Goal: Information Seeking & Learning: Learn about a topic

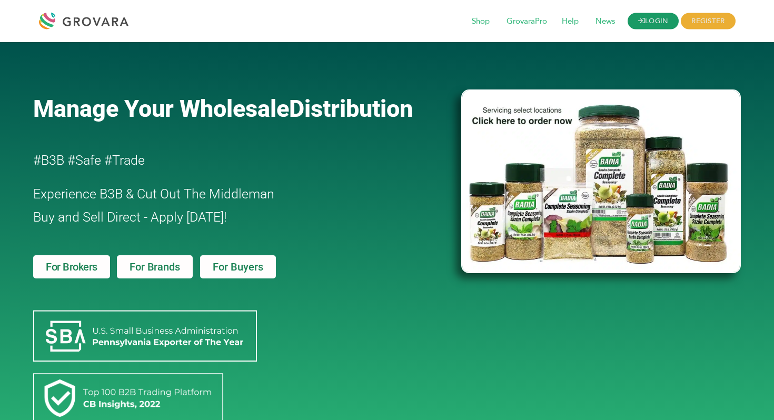
click at [671, 18] on link "LOGIN" at bounding box center [654, 21] width 52 height 16
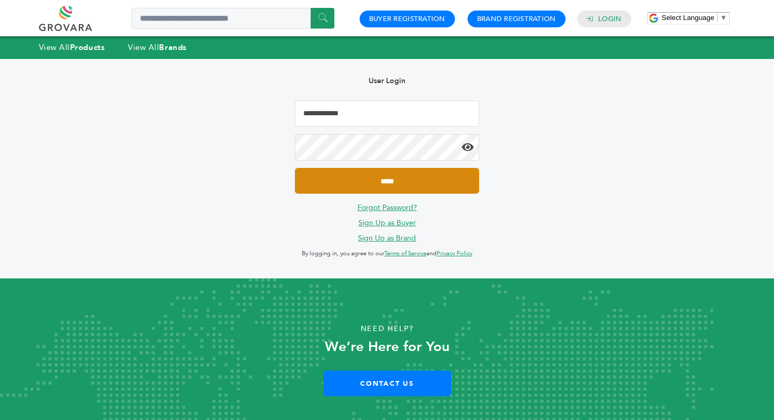
type input "**********"
click at [446, 173] on input "*****" at bounding box center [387, 181] width 184 height 26
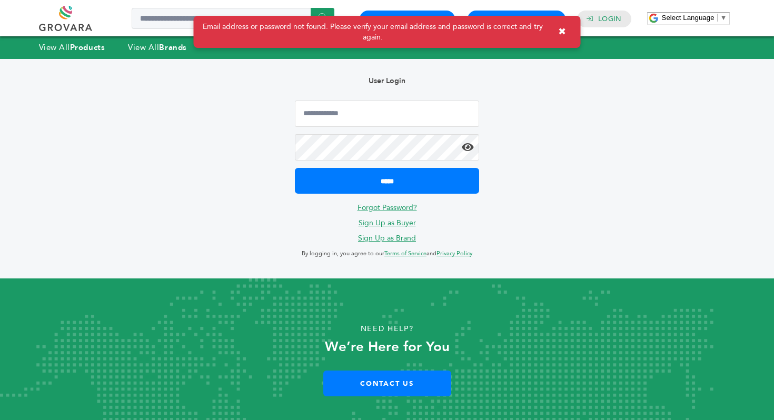
type input "**********"
click at [466, 142] on icon at bounding box center [468, 147] width 12 height 11
click at [405, 160] on form "**********" at bounding box center [387, 147] width 184 height 93
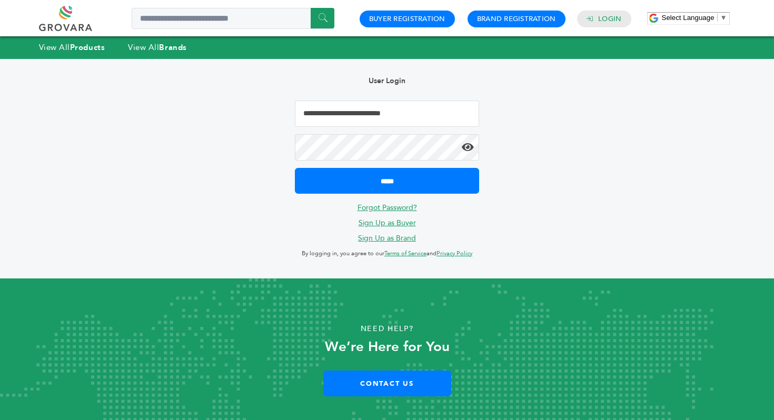
click at [375, 206] on link "Forgot Password?" at bounding box center [388, 208] width 60 height 10
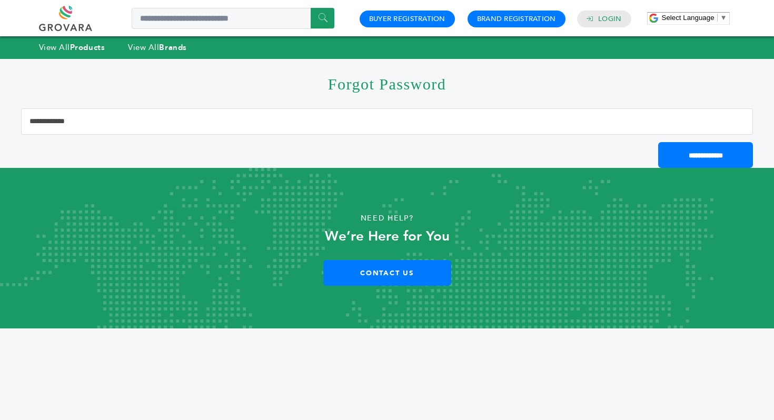
click at [236, 120] on input "Email Address" at bounding box center [387, 122] width 732 height 26
type input "**********"
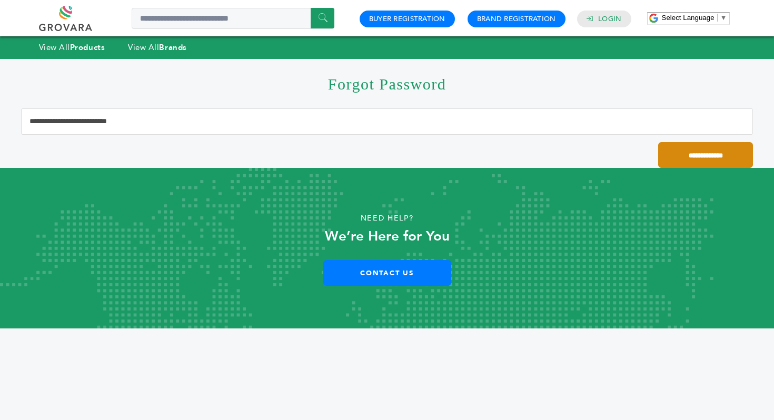
click at [693, 156] on input "**********" at bounding box center [705, 155] width 95 height 26
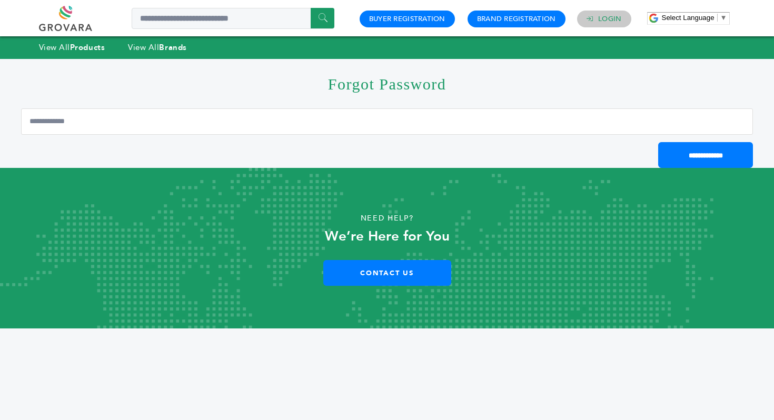
click at [606, 19] on link "Login" at bounding box center [609, 18] width 23 height 9
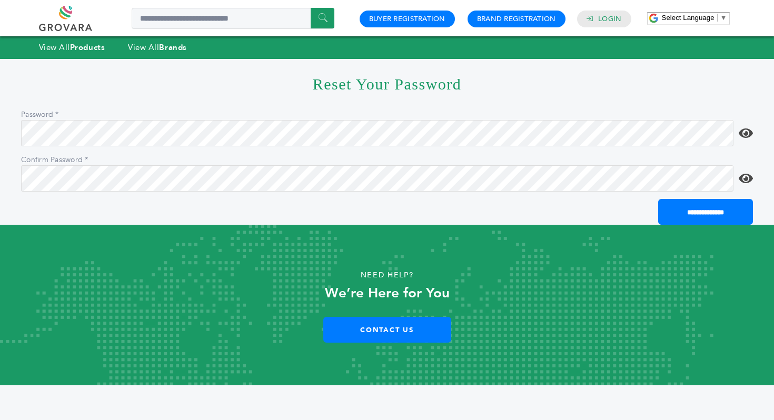
click at [747, 135] on icon at bounding box center [746, 133] width 14 height 13
click at [658, 199] on input "**********" at bounding box center [705, 212] width 95 height 26
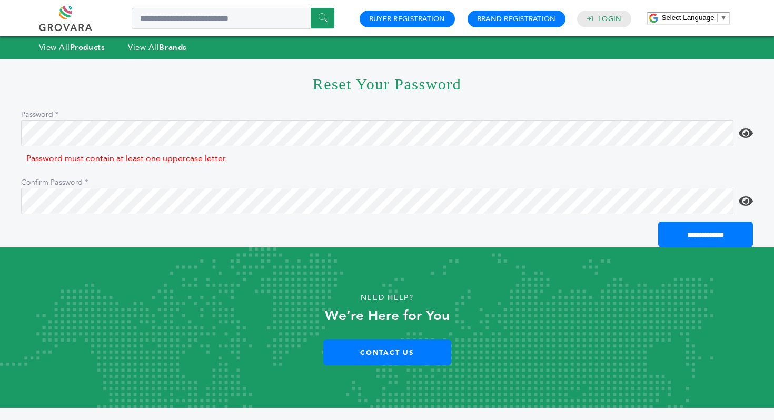
click at [658, 222] on input "**********" at bounding box center [705, 235] width 95 height 26
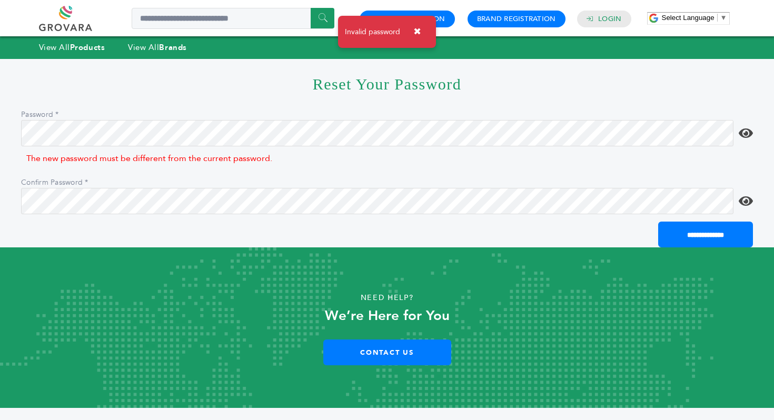
click at [748, 133] on icon at bounding box center [746, 133] width 14 height 13
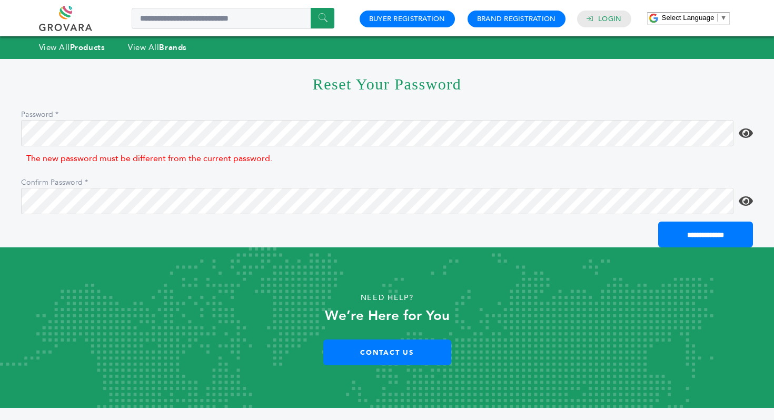
click at [745, 137] on icon at bounding box center [746, 133] width 14 height 13
click at [559, 149] on div "The new password must be different from the current password." at bounding box center [387, 159] width 732 height 20
click at [744, 133] on icon at bounding box center [746, 133] width 14 height 13
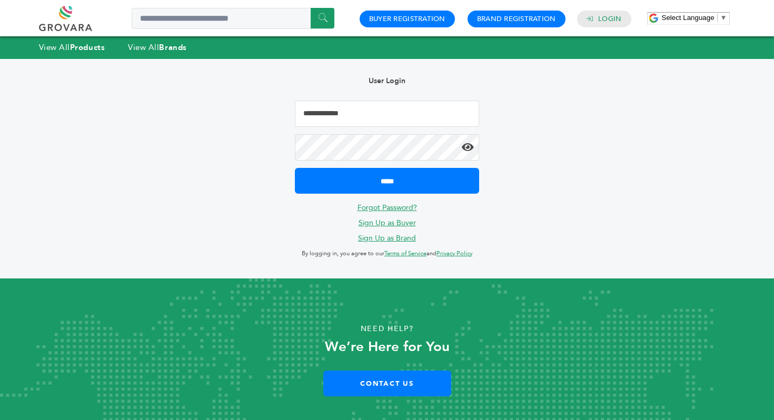
type input "**********"
click at [464, 151] on icon at bounding box center [468, 147] width 12 height 11
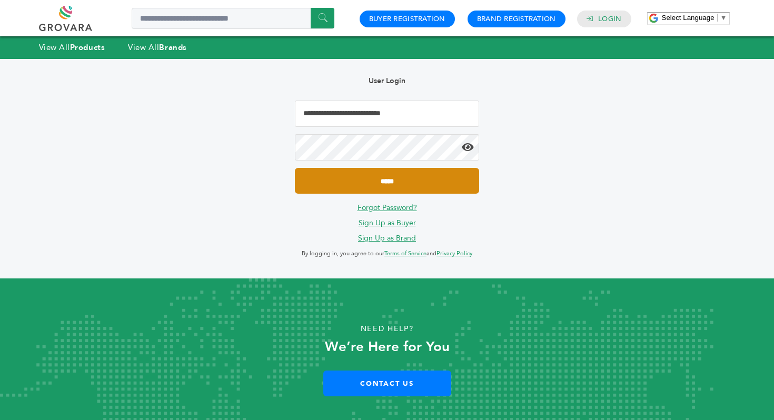
click at [307, 174] on input "*****" at bounding box center [387, 181] width 184 height 26
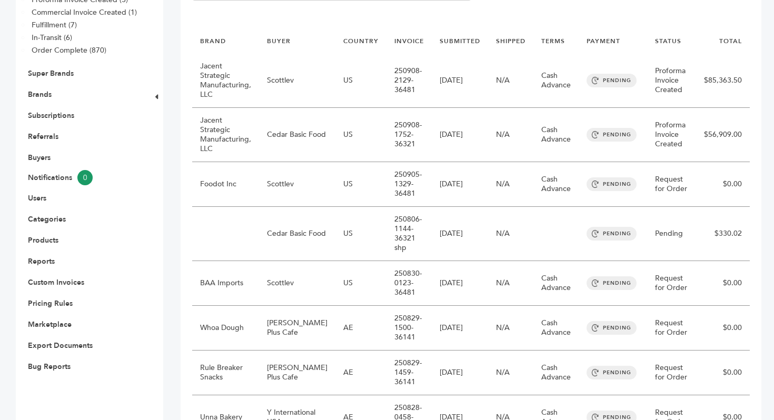
scroll to position [91, 0]
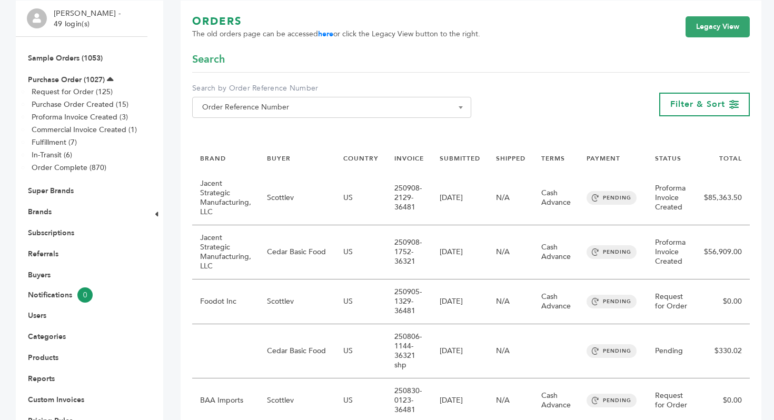
click at [475, 174] on td "[DATE]" at bounding box center [460, 198] width 56 height 54
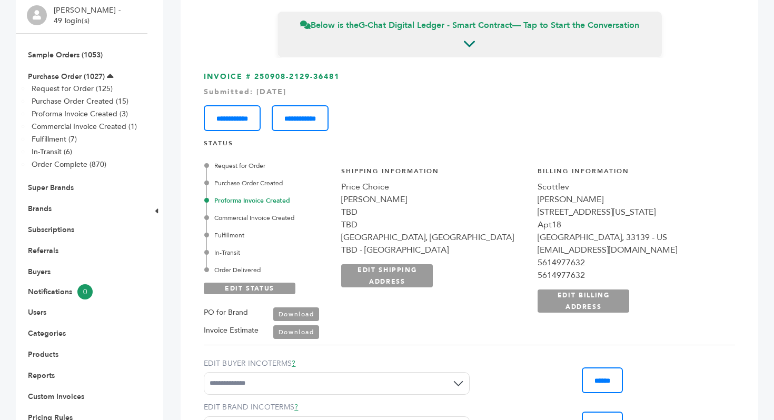
scroll to position [92, 0]
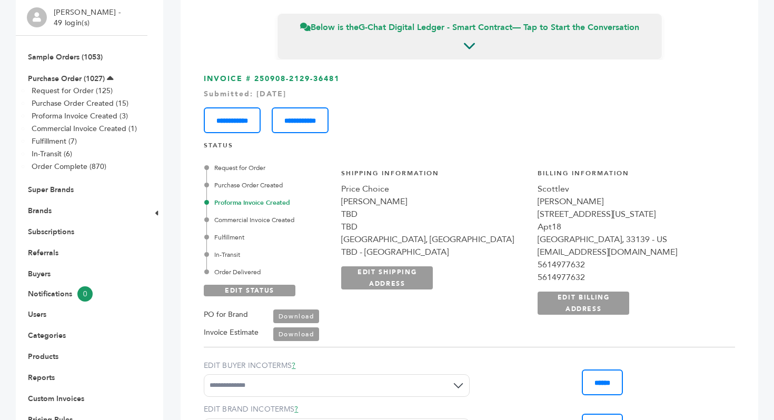
click at [307, 317] on link "Download" at bounding box center [296, 317] width 46 height 14
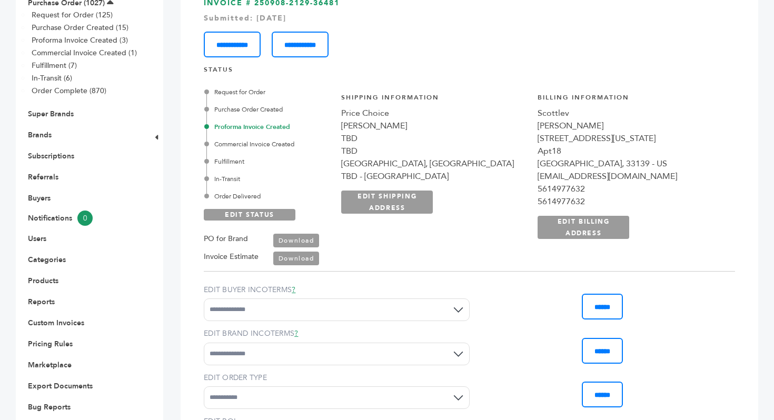
scroll to position [0, 0]
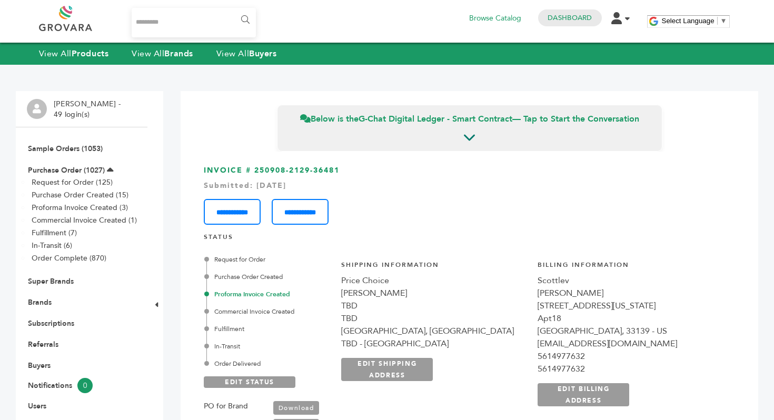
click at [160, 13] on input "Search..." at bounding box center [194, 22] width 125 height 29
type input "*******"
click at [233, 9] on input "******" at bounding box center [245, 19] width 24 height 21
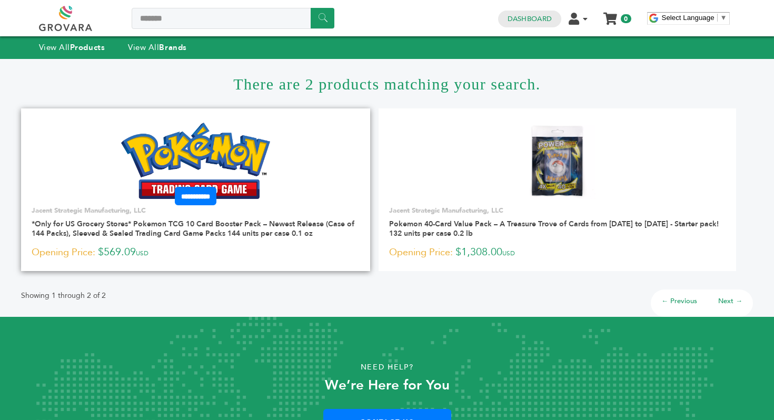
click at [301, 199] on form "**********" at bounding box center [195, 196] width 349 height 18
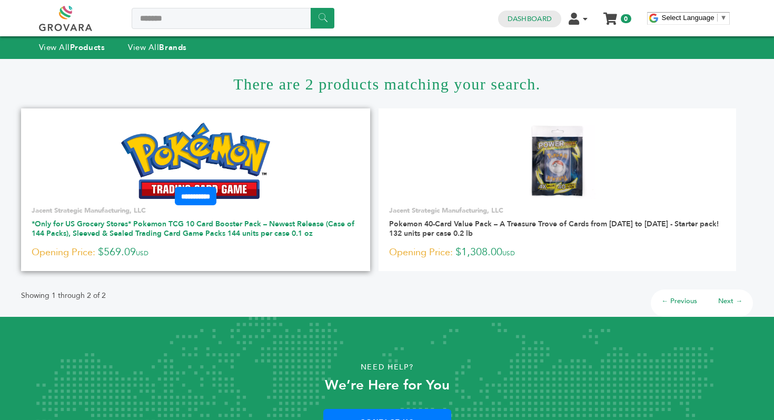
click at [170, 229] on link "*Only for US Grocery Stores* Pokemon TCG 10 Card Booster Pack – Newest Release …" at bounding box center [193, 228] width 323 height 19
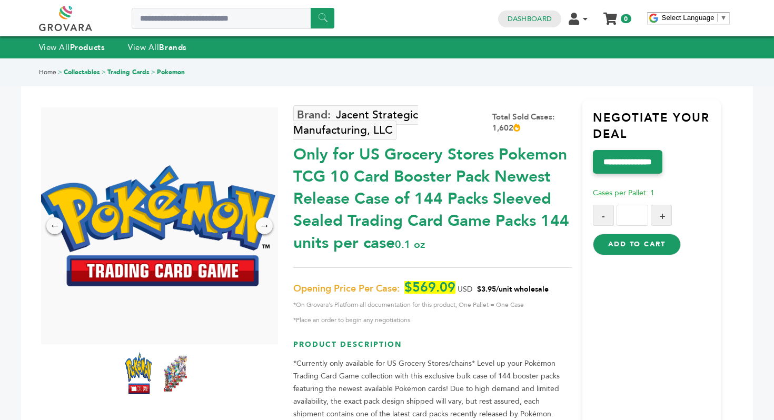
click at [338, 160] on div "Only for US Grocery Stores Pokemon TCG 10 Card Booster Pack Newest Release Case…" at bounding box center [432, 197] width 278 height 116
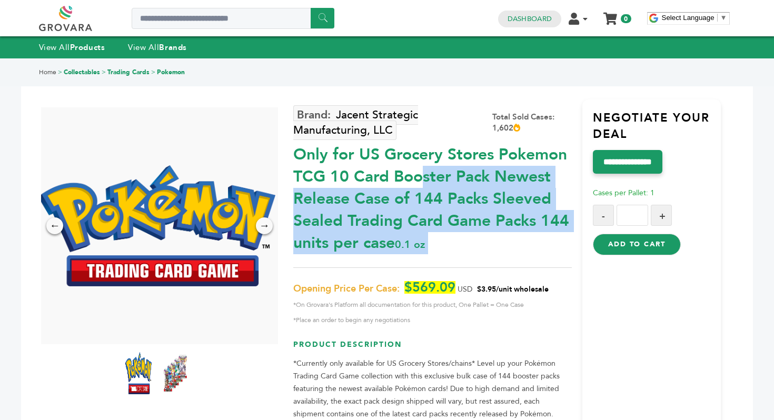
click at [338, 160] on div "Only for US Grocery Stores Pokemon TCG 10 Card Booster Pack Newest Release Case…" at bounding box center [432, 197] width 278 height 116
copy div "Only for US Grocery Stores Pokemon TCG 10 Card Booster Pack Newest Release Case…"
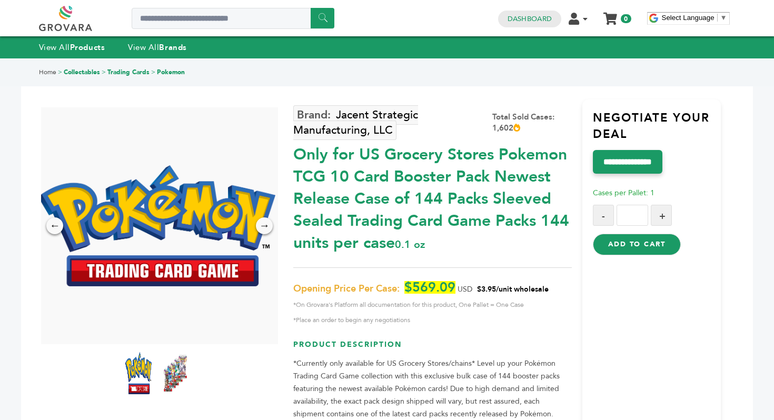
click at [495, 286] on span "$3.95/unit wholesale" at bounding box center [513, 289] width 72 height 10
drag, startPoint x: 479, startPoint y: 289, endPoint x: 551, endPoint y: 288, distance: 71.6
click at [551, 288] on p "Opening Price Per Case: $569.09 USD $3.95/unit wholesale *On Grovara's Platform…" at bounding box center [432, 303] width 278 height 45
copy span "$3.95/unit wholesale"
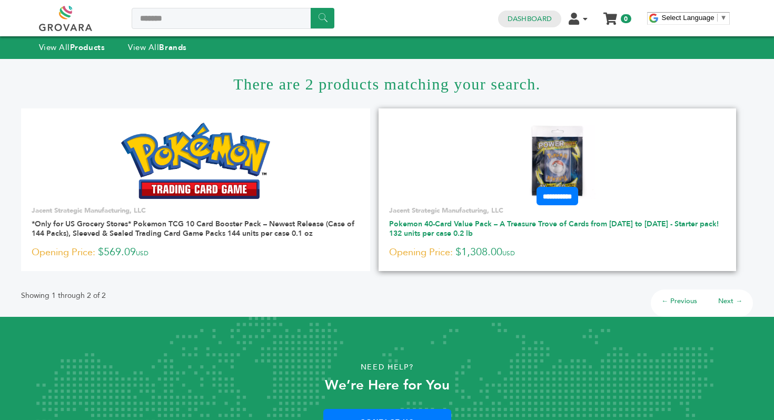
click at [433, 220] on link "Pokemon 40-Card Value Pack – A Treasure Trove of Cards from 1996 to 2024 - Star…" at bounding box center [554, 228] width 330 height 19
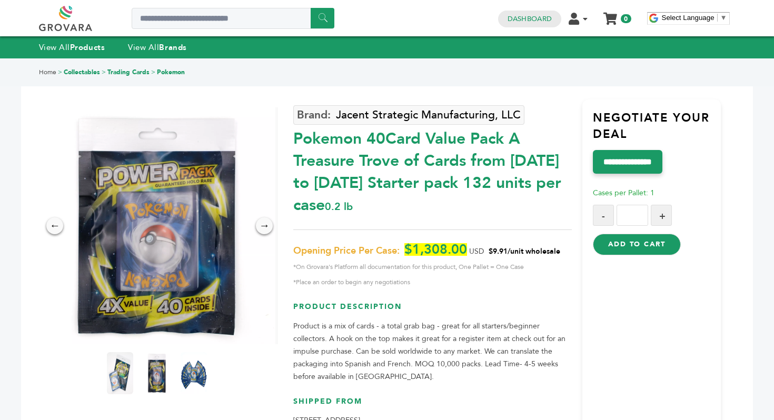
click at [386, 148] on div "Pokemon 40Card Value Pack A Treasure Trove of Cards from 1996 to 2024 Starter p…" at bounding box center [432, 170] width 278 height 94
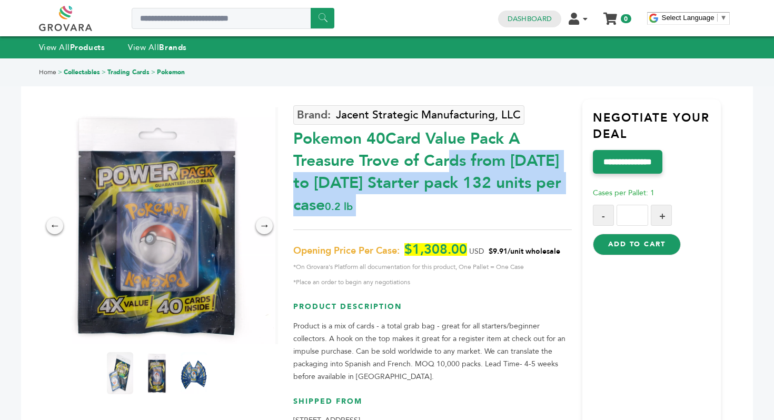
click at [386, 148] on div "Pokemon 40Card Value Pack A Treasure Trove of Cards from 1996 to 2024 Starter p…" at bounding box center [432, 170] width 278 height 94
copy div "Pokemon 40Card Value Pack A Treasure Trove of Cards from 1996 to 2024 Starter p…"
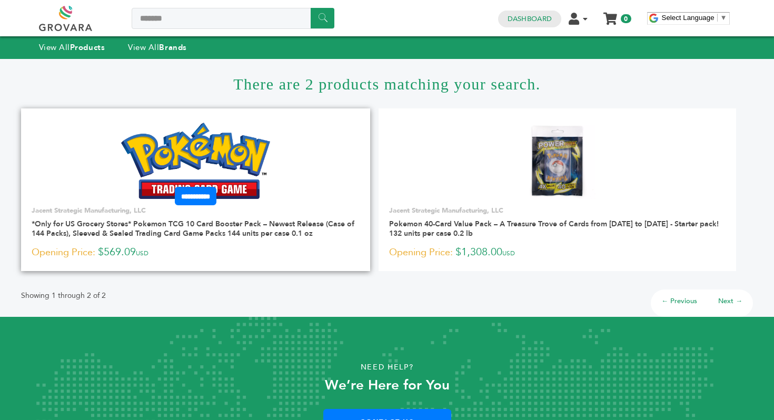
click at [278, 156] on link at bounding box center [195, 161] width 349 height 90
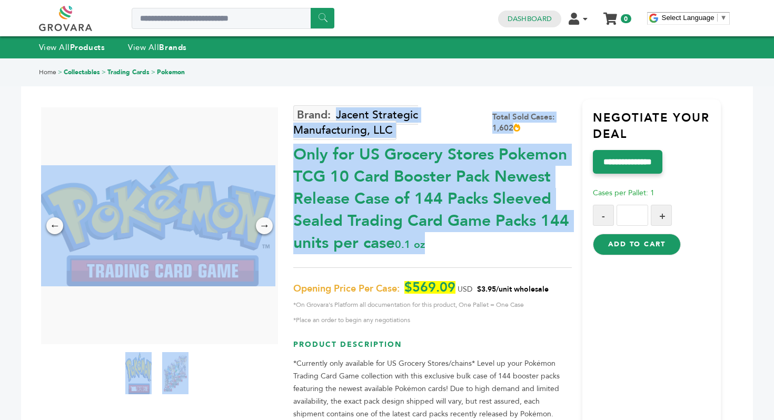
drag, startPoint x: 504, startPoint y: 242, endPoint x: 291, endPoint y: 152, distance: 230.9
click at [291, 152] on div "← → × Jacent Strategic Manufacturing, LLC Total Sold Cases: 1,602 USD" at bounding box center [387, 326] width 669 height 534
click at [291, 152] on div "← → ×" at bounding box center [160, 343] width 268 height 472
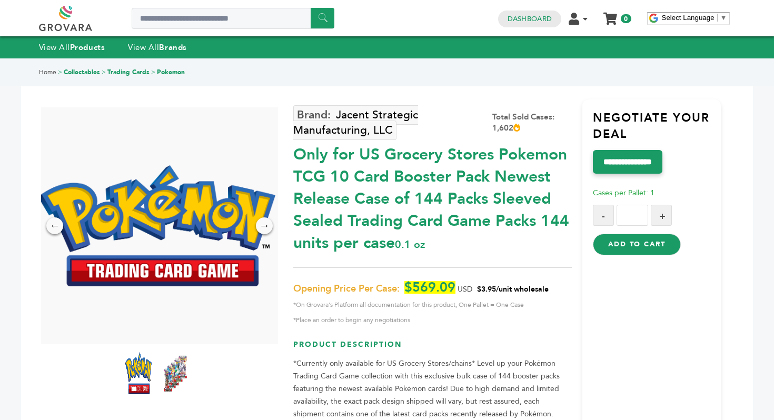
drag, startPoint x: 296, startPoint y: 152, endPoint x: 394, endPoint y: 236, distance: 129.3
click at [394, 236] on div "Only for US Grocery Stores Pokemon TCG 10 Card Booster Pack Newest Release Case…" at bounding box center [432, 197] width 278 height 116
copy div "Only for US Grocery Stores Pokemon TCG 10 Card Booster Pack Newest Release Case…"
click at [350, 203] on div "Only for US Grocery Stores Pokemon TCG 10 Card Booster Pack Newest Release Case…" at bounding box center [432, 197] width 278 height 116
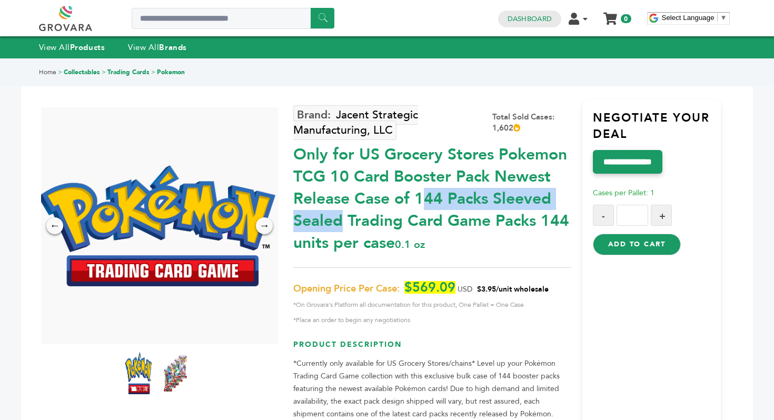
drag, startPoint x: 295, startPoint y: 175, endPoint x: 491, endPoint y: 178, distance: 196.0
click at [491, 178] on div "Only for US Grocery Stores Pokemon TCG 10 Card Booster Pack Newest Release Case…" at bounding box center [432, 197] width 278 height 116
copy div "TCG 10 Card Booster Pack"
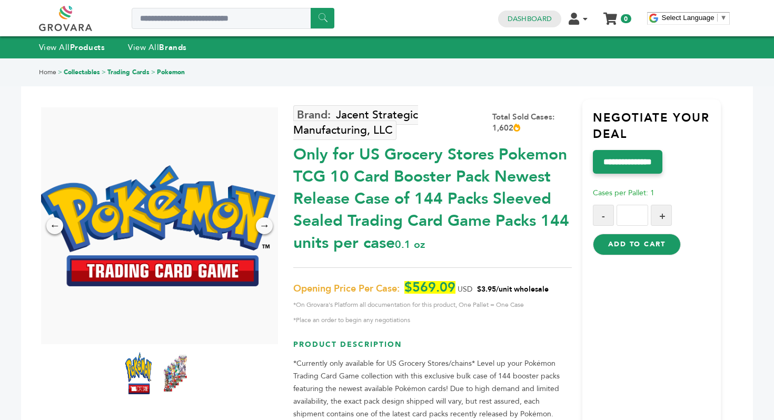
click at [379, 171] on div "Only for US Grocery Stores Pokemon TCG 10 Card Booster Pack Newest Release Case…" at bounding box center [432, 197] width 278 height 116
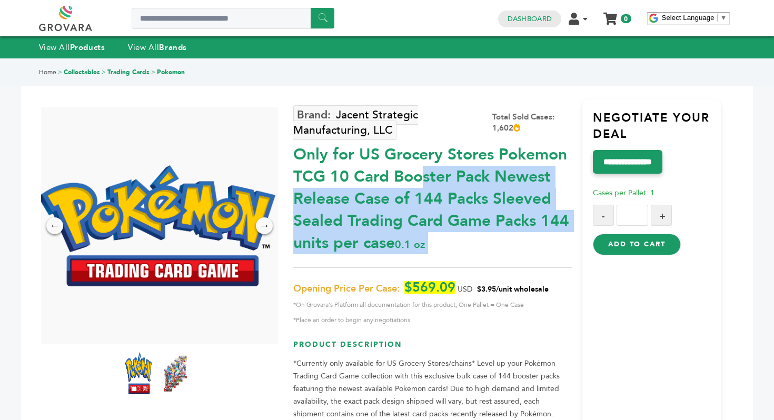
click at [379, 171] on div "Only for US Grocery Stores Pokemon TCG 10 Card Booster Pack Newest Release Case…" at bounding box center [432, 197] width 278 height 116
copy div "Only for US Grocery Stores Pokemon TCG 10 Card Booster Pack Newest Release Case…"
click at [73, 19] on link at bounding box center [77, 18] width 77 height 25
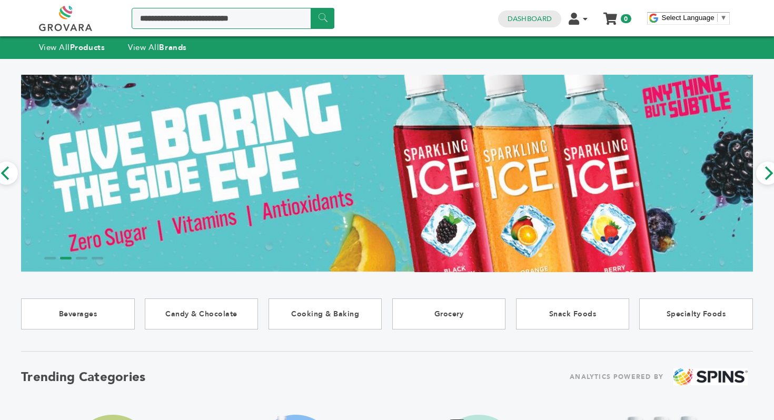
click at [184, 17] on input "Search a product or brand..." at bounding box center [233, 18] width 203 height 21
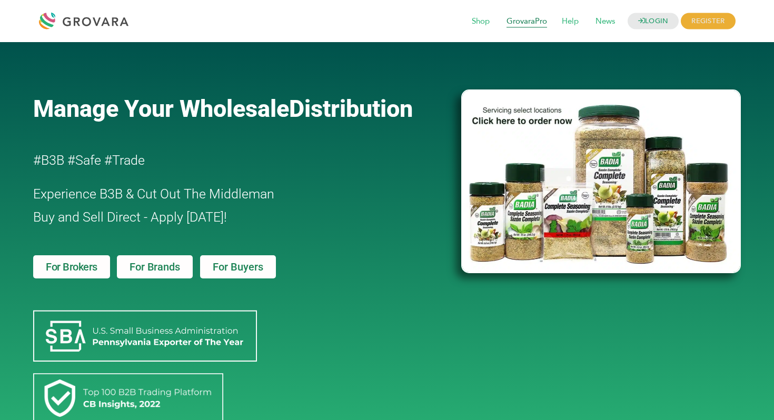
click at [529, 23] on span "GrovaraPro" at bounding box center [526, 22] width 55 height 20
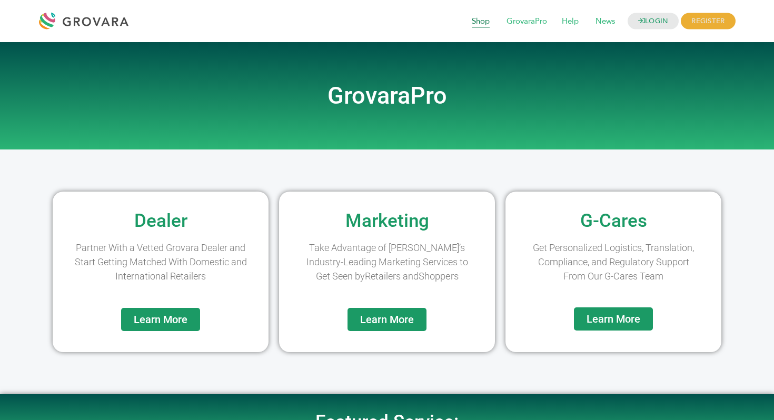
click at [479, 18] on span "Shop" at bounding box center [481, 22] width 33 height 20
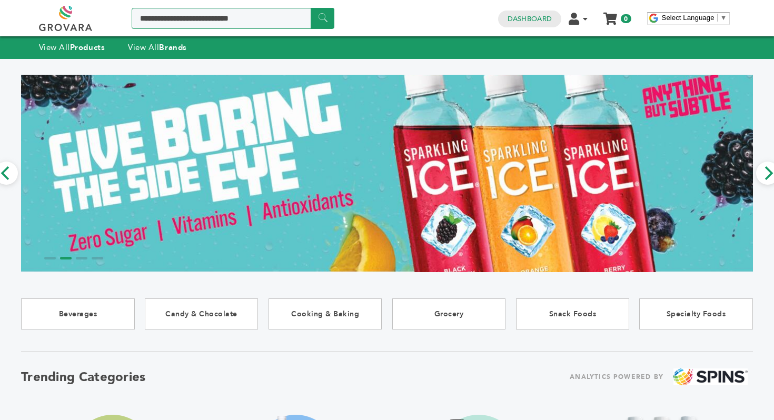
click at [182, 16] on input "Search a product or brand..." at bounding box center [233, 18] width 203 height 21
type input "*******"
click at [329, 15] on input "******" at bounding box center [323, 18] width 24 height 21
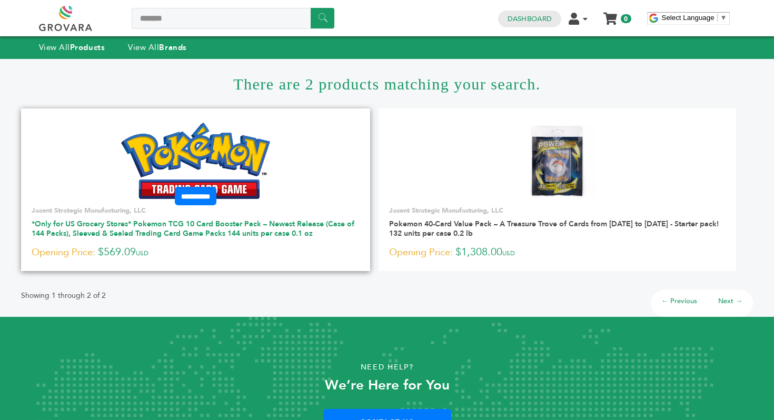
click at [289, 236] on link "*Only for US Grocery Stores* Pokemon TCG 10 Card Booster Pack – Newest Release …" at bounding box center [193, 228] width 323 height 19
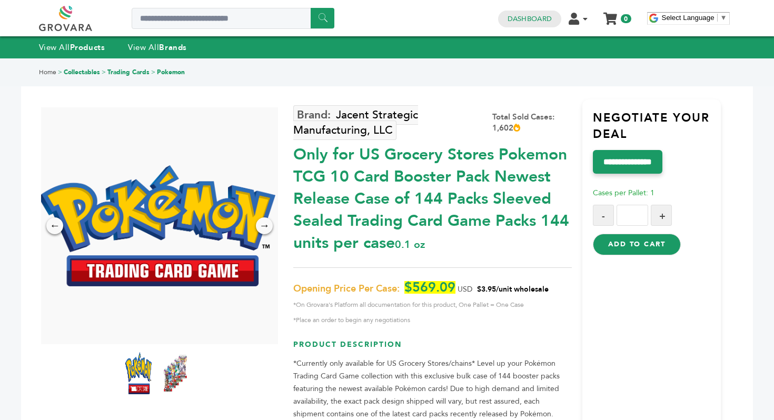
click at [446, 163] on div "Only for US Grocery Stores Pokemon TCG 10 Card Booster Pack Newest Release Case…" at bounding box center [432, 197] width 278 height 116
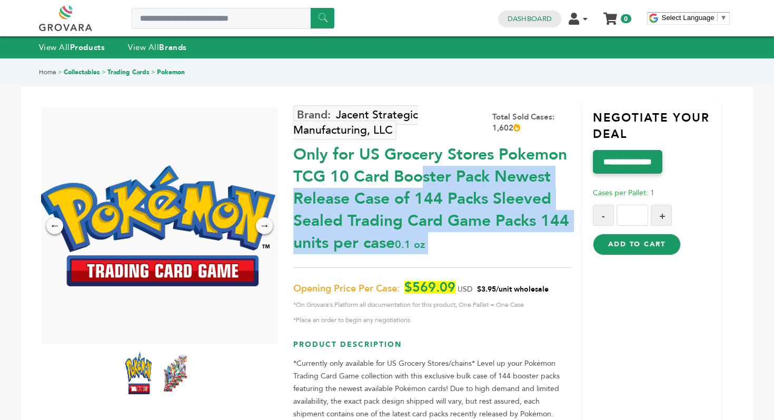
click at [446, 163] on div "Only for US Grocery Stores Pokemon TCG 10 Card Booster Pack Newest Release Case…" at bounding box center [432, 197] width 278 height 116
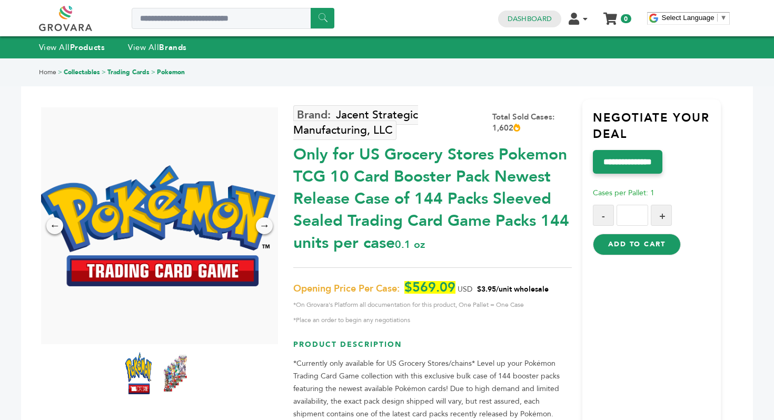
click at [501, 127] on div "Total Sold Cases: 1,602" at bounding box center [533, 123] width 80 height 22
copy div "1,602"
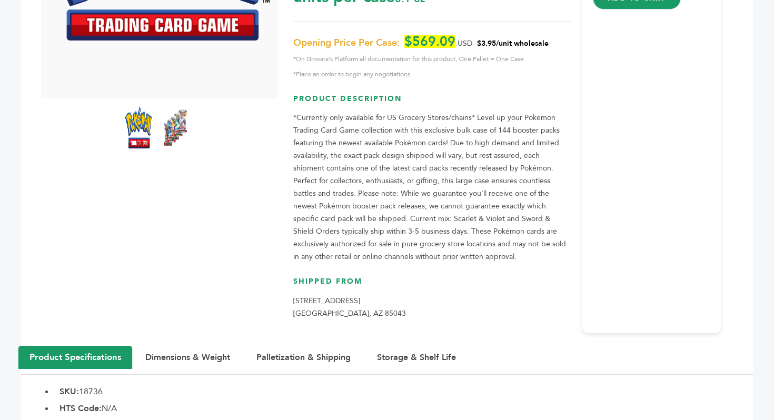
scroll to position [227, 0]
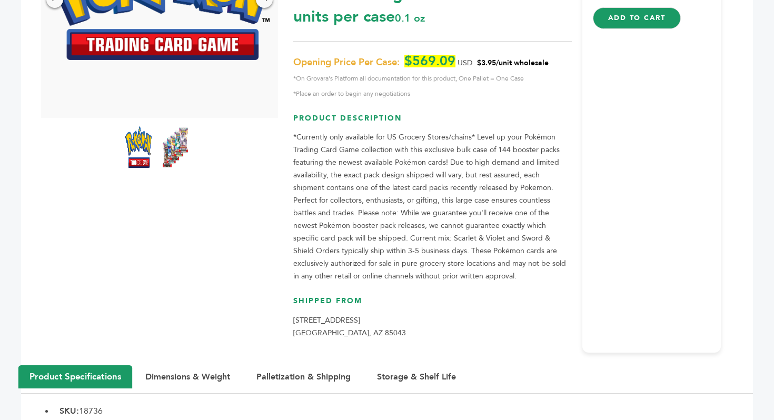
click at [168, 146] on img at bounding box center [175, 147] width 29 height 46
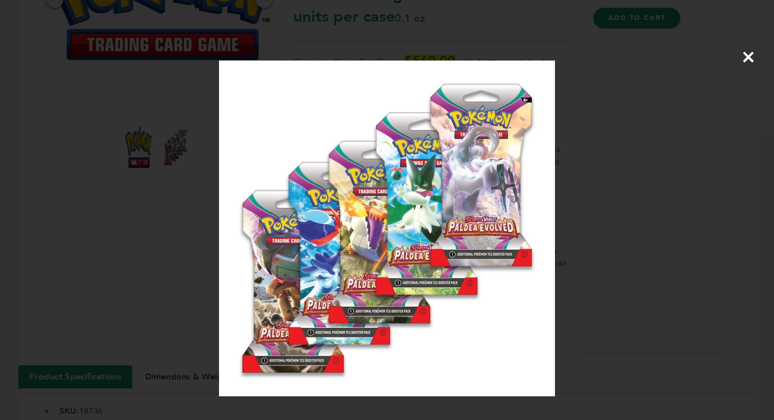
click at [749, 63] on span "×" at bounding box center [749, 56] width 14 height 29
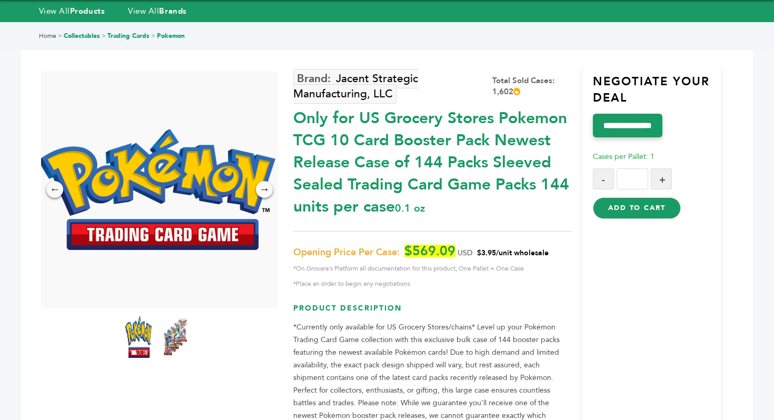
scroll to position [0, 0]
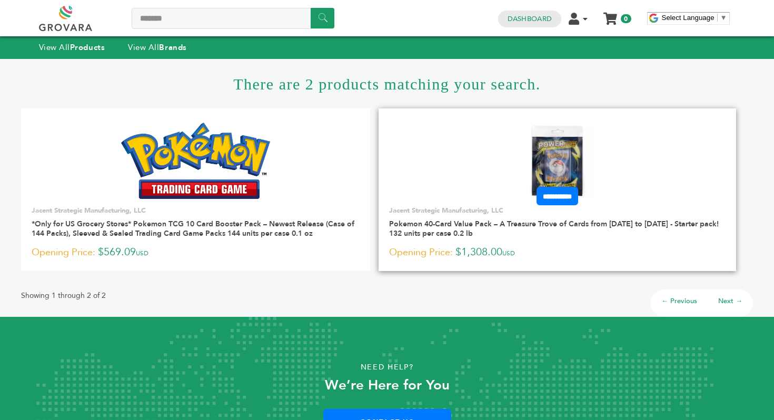
click at [485, 215] on div "**********" at bounding box center [558, 233] width 358 height 55
click at [479, 224] on link "Pokemon 40-Card Value Pack – A Treasure Trove of Cards from [DATE] to [DATE] - …" at bounding box center [554, 228] width 330 height 19
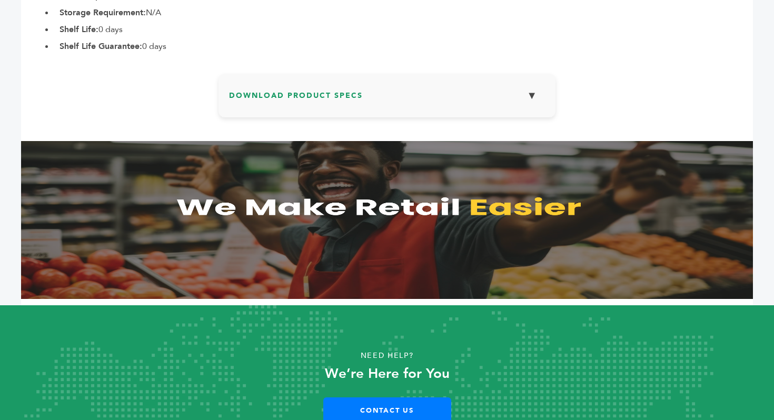
scroll to position [676, 0]
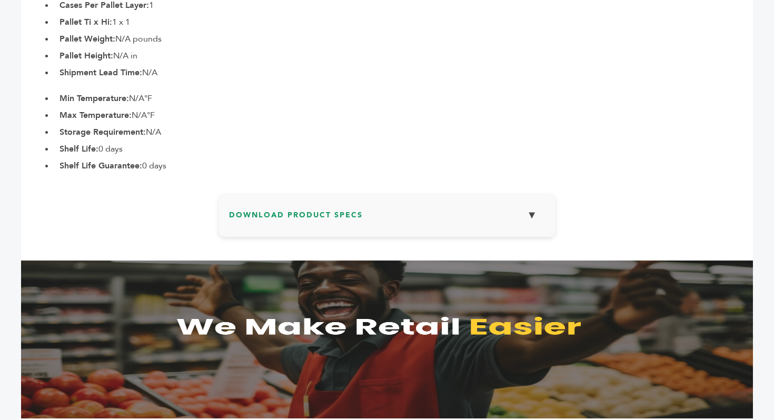
click at [535, 216] on button "▼" at bounding box center [532, 215] width 26 height 23
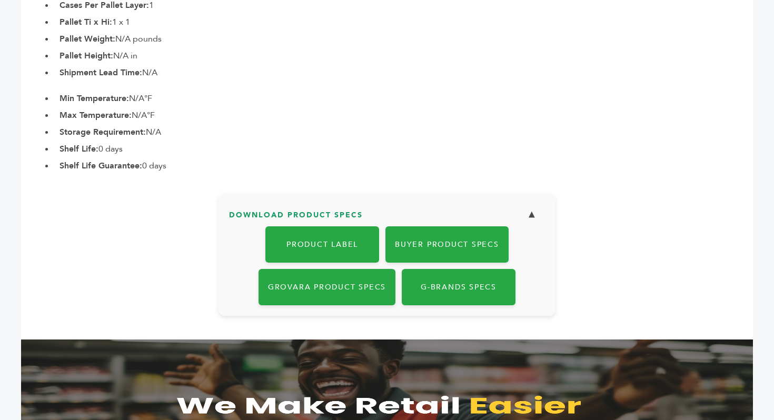
click at [532, 216] on button "▼" at bounding box center [532, 215] width 26 height 23
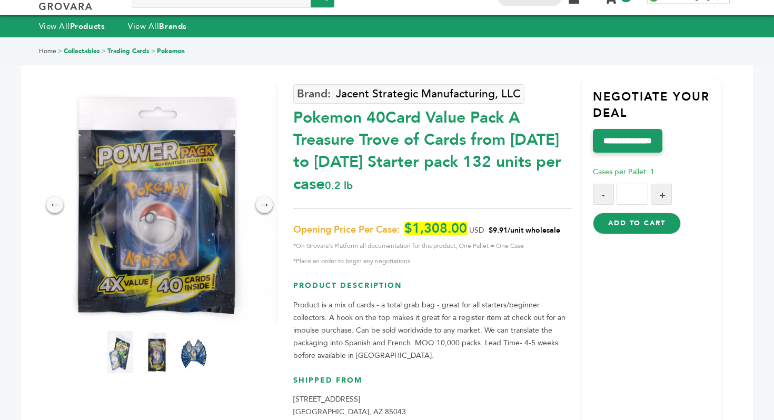
scroll to position [0, 0]
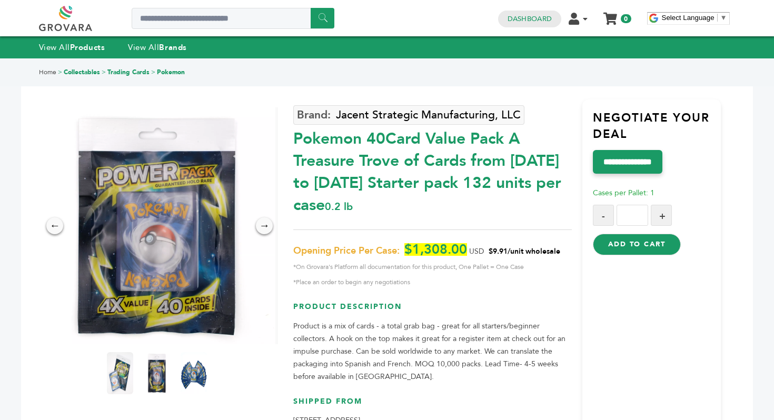
click at [53, 11] on link at bounding box center [77, 18] width 77 height 25
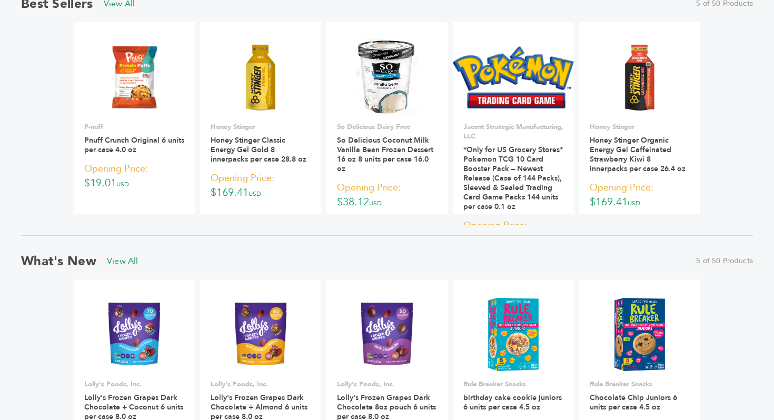
scroll to position [769, 0]
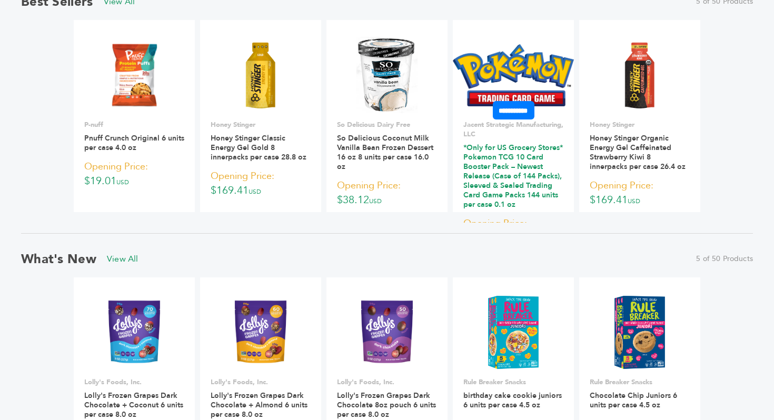
click at [534, 174] on link "*Only for US Grocery Stores* Pokemon TCG 10 Card Booster Pack – Newest Release …" at bounding box center [514, 176] width 100 height 67
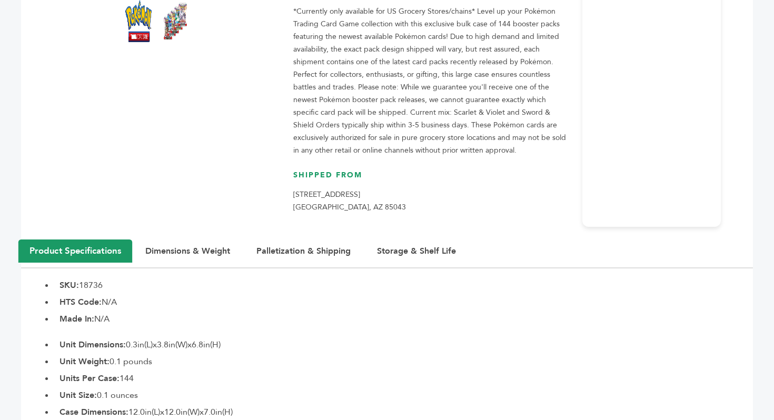
scroll to position [314, 0]
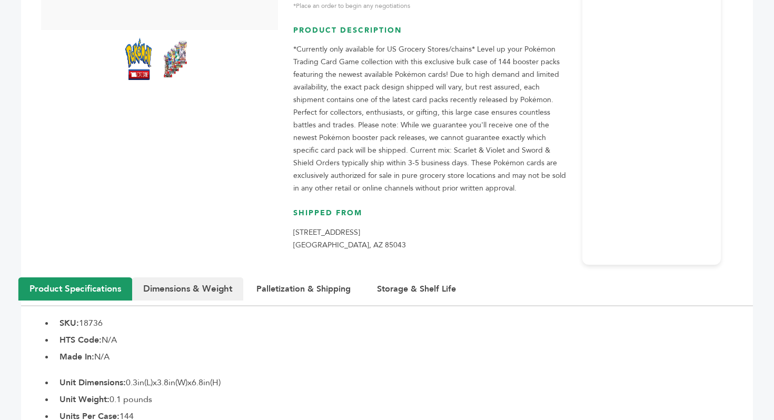
click at [164, 283] on button "Dimensions & Weight" at bounding box center [187, 289] width 111 height 23
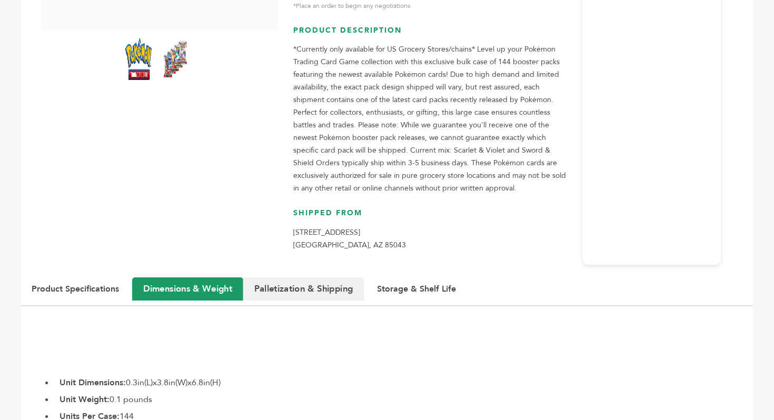
click at [333, 281] on button "Palletization & Shipping" at bounding box center [303, 289] width 121 height 23
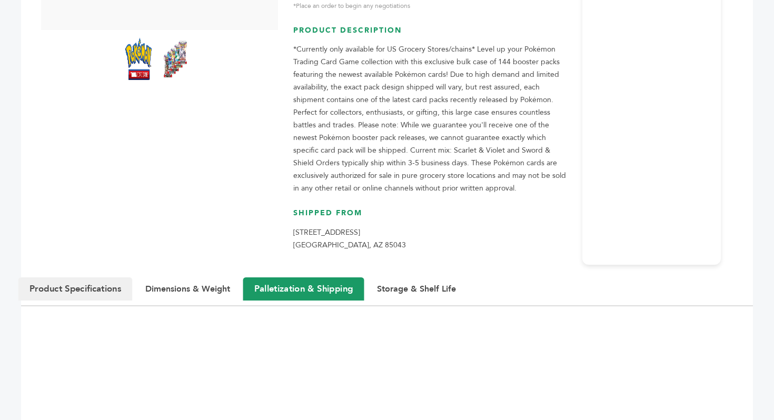
click at [128, 280] on button "Product Specifications" at bounding box center [75, 289] width 114 height 23
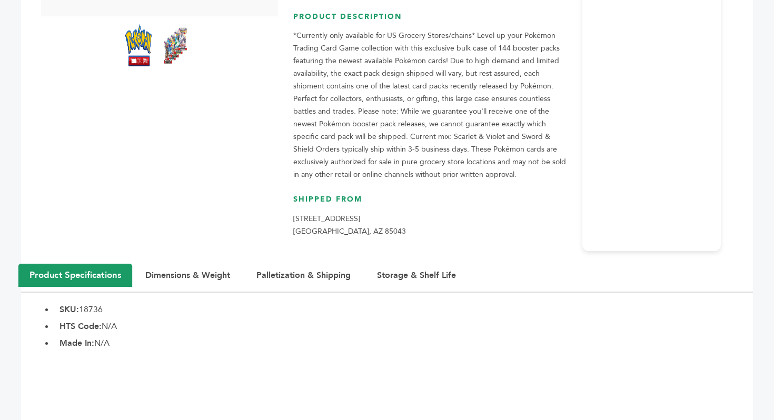
scroll to position [297, 0]
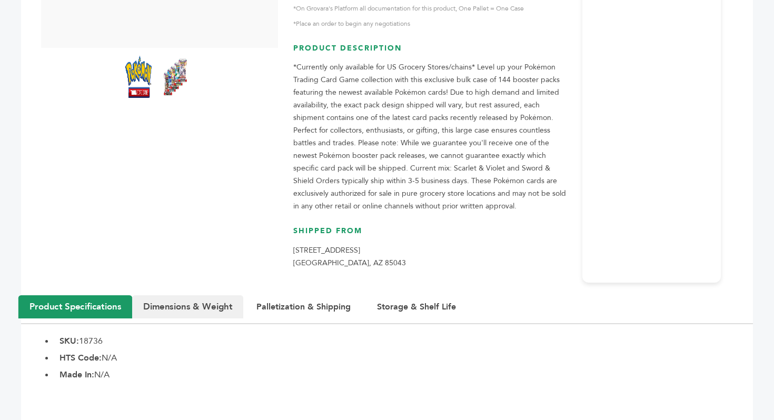
click at [200, 317] on button "Dimensions & Weight" at bounding box center [187, 307] width 111 height 23
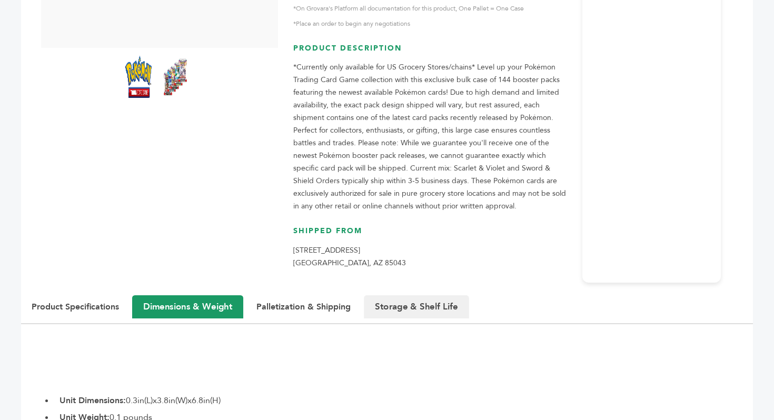
click at [442, 305] on button "Storage & Shelf Life" at bounding box center [416, 307] width 105 height 23
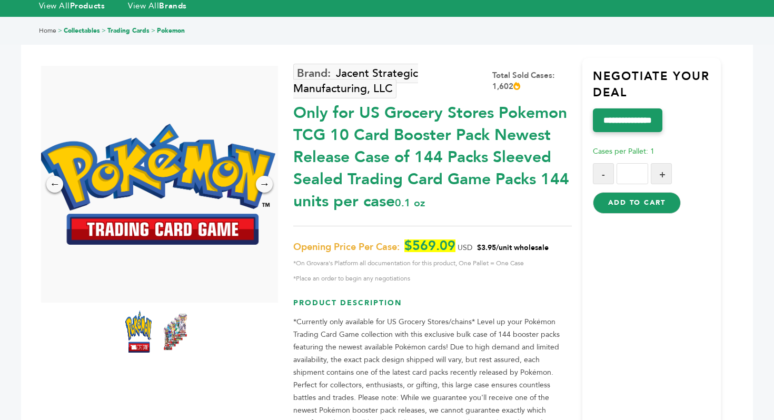
scroll to position [0, 0]
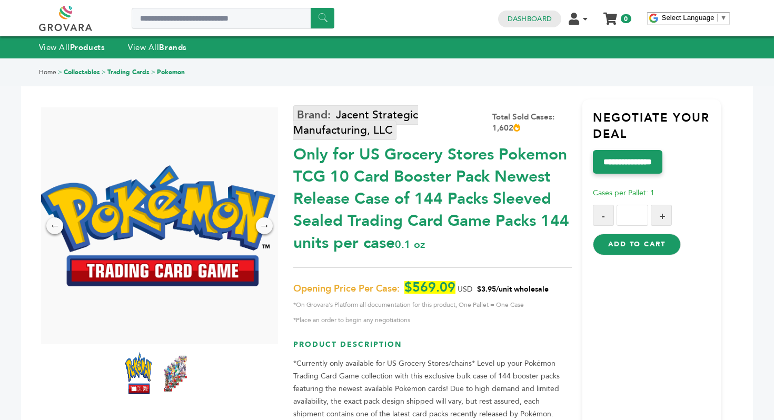
click at [344, 113] on link "Jacent Strategic Manufacturing, LLC" at bounding box center [355, 122] width 125 height 35
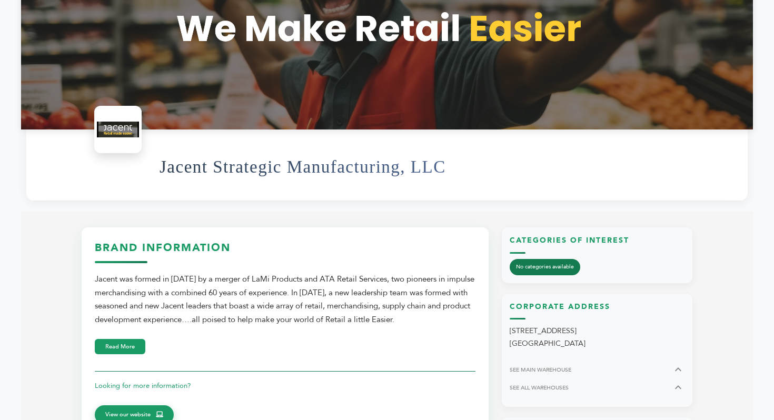
scroll to position [236, 0]
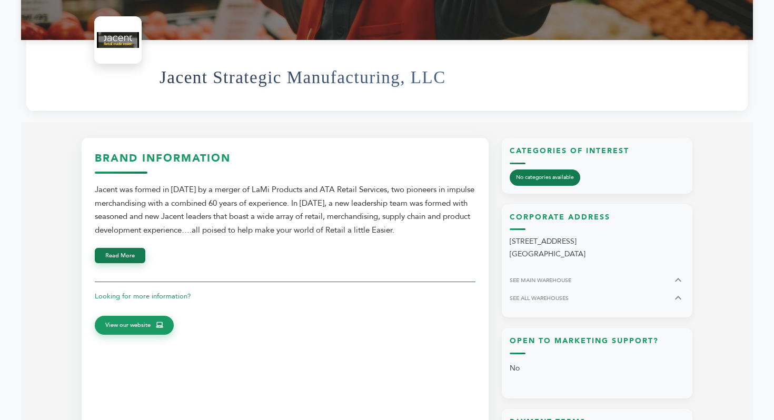
click at [140, 250] on button "Read More" at bounding box center [120, 255] width 51 height 15
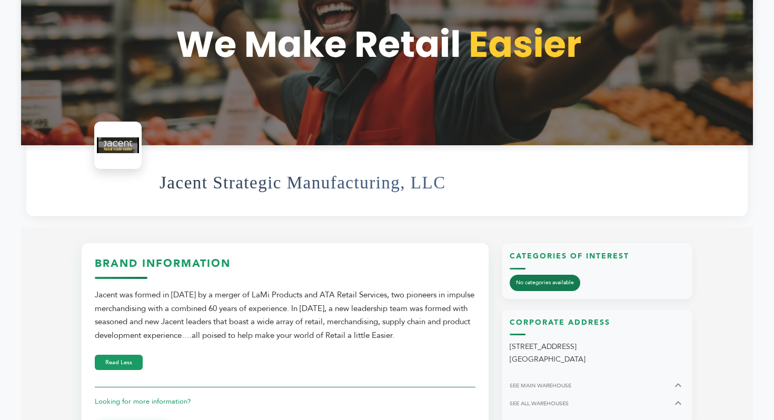
scroll to position [120, 0]
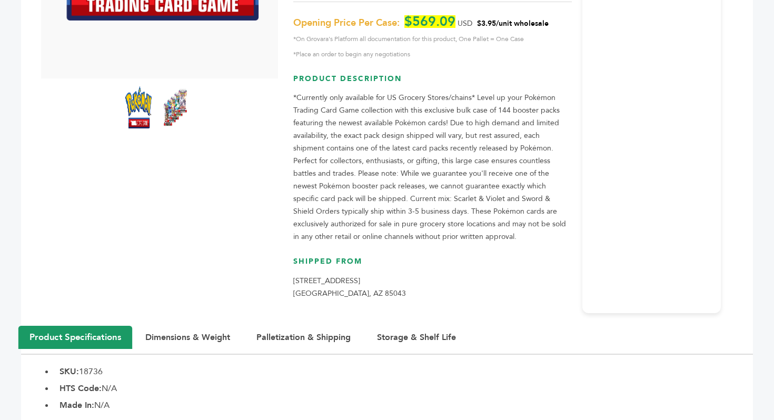
scroll to position [267, 0]
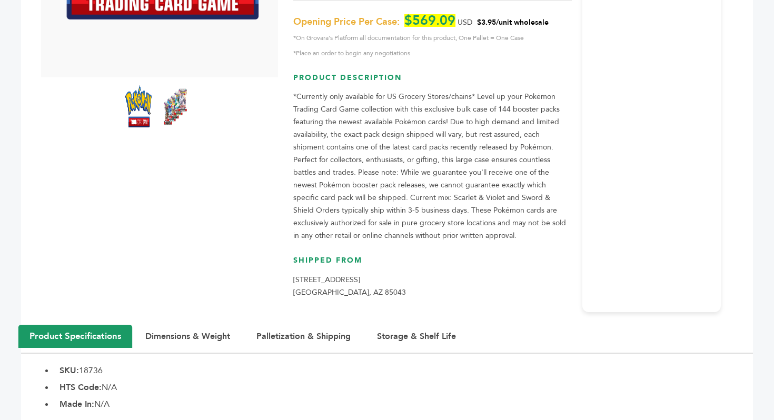
click at [184, 346] on button "Dimensions & Weight" at bounding box center [187, 336] width 111 height 23
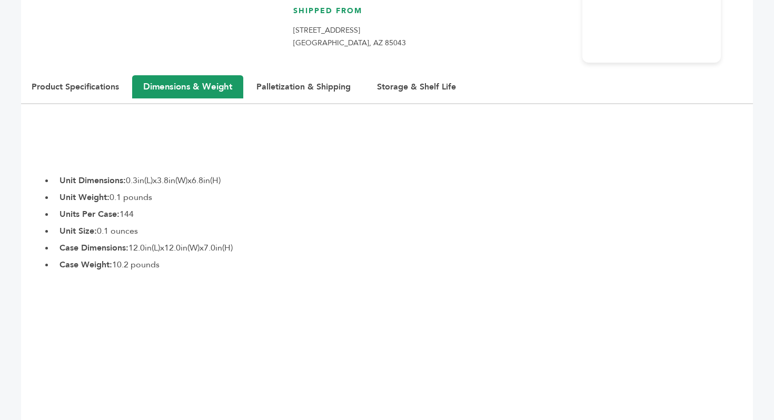
scroll to position [556, 0]
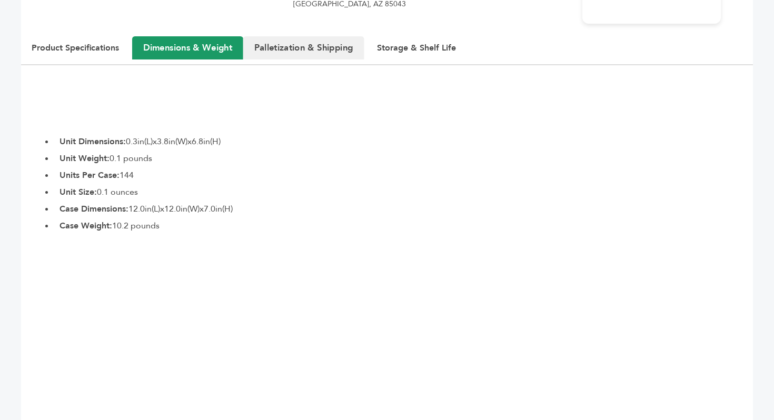
click at [314, 52] on button "Palletization & Shipping" at bounding box center [303, 47] width 121 height 23
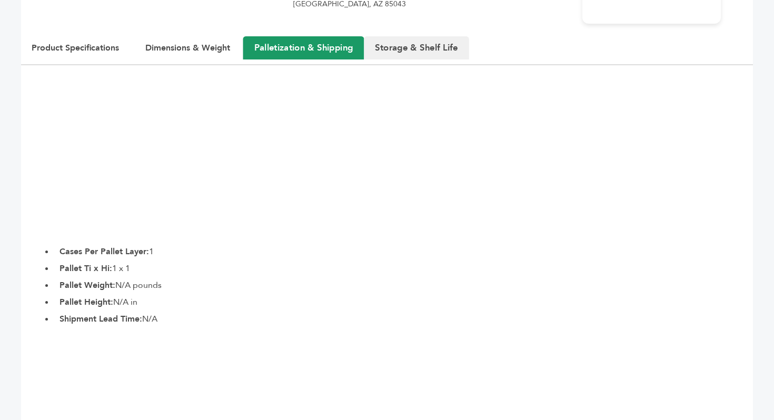
click at [424, 55] on button "Storage & Shelf Life" at bounding box center [416, 47] width 105 height 23
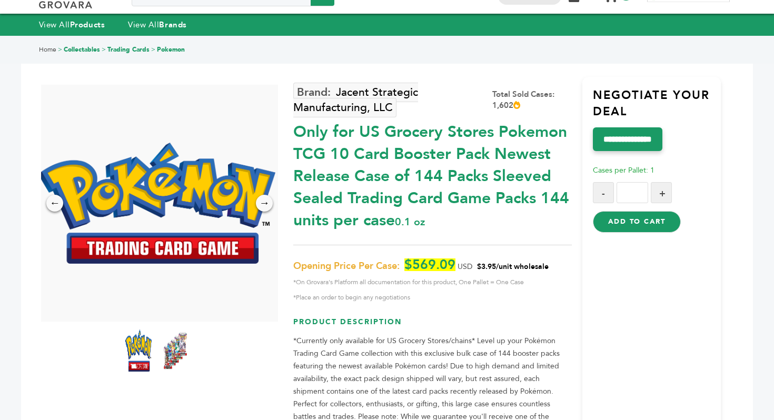
scroll to position [0, 0]
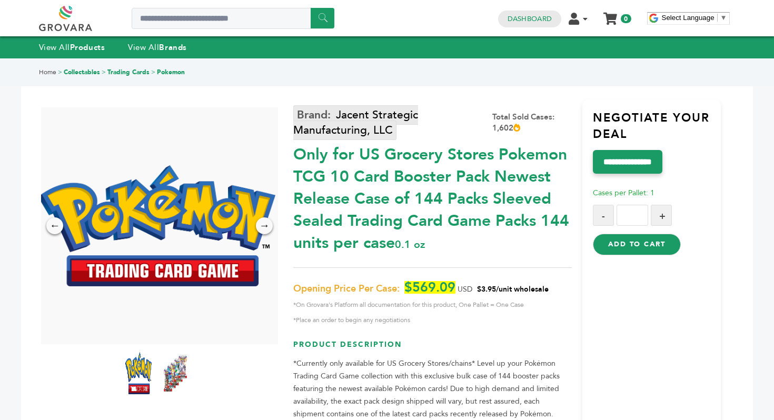
click at [366, 122] on link "Jacent Strategic Manufacturing, LLC" at bounding box center [355, 122] width 125 height 35
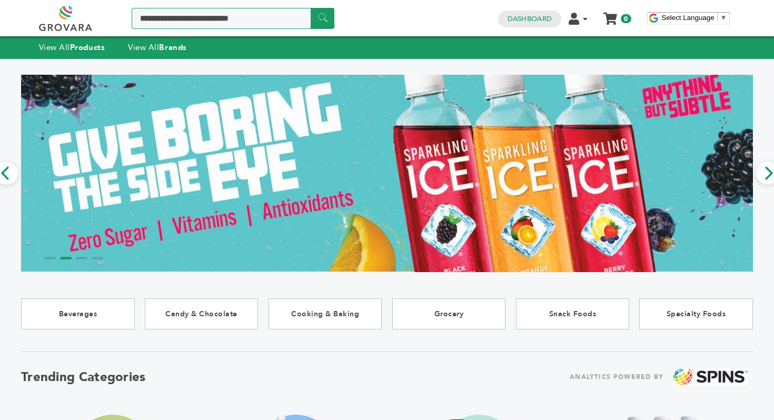
click at [208, 17] on input "Search a product or brand..." at bounding box center [233, 18] width 203 height 21
type input "*******"
click at [317, 24] on input "******" at bounding box center [323, 18] width 24 height 21
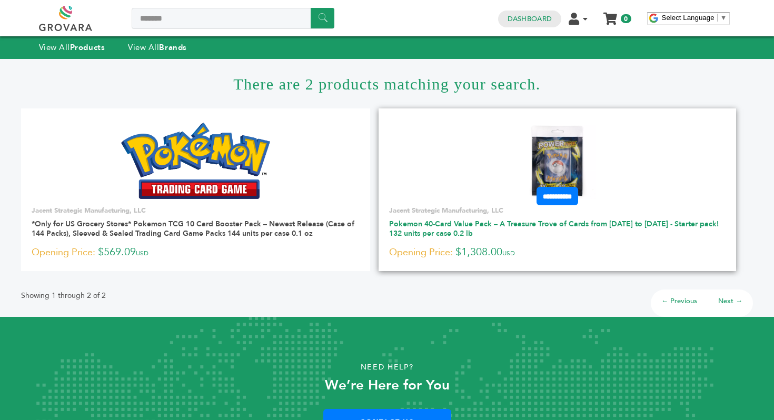
click at [482, 223] on link "Pokemon 40-Card Value Pack – A Treasure Trove of Cards from [DATE] to [DATE] - …" at bounding box center [554, 228] width 330 height 19
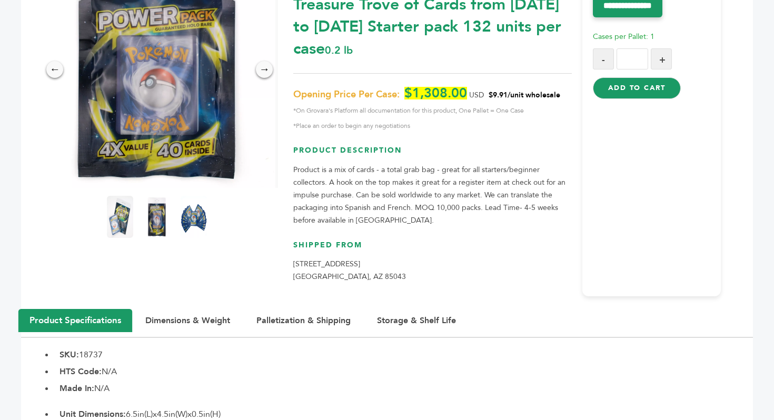
scroll to position [198, 0]
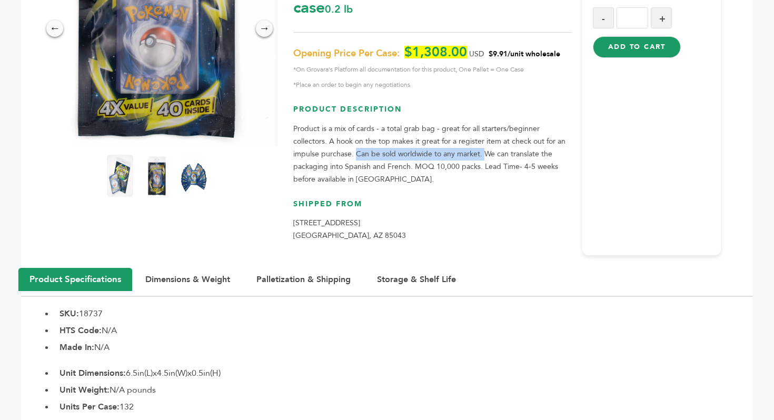
drag, startPoint x: 356, startPoint y: 152, endPoint x: 484, endPoint y: 156, distance: 128.6
click at [484, 156] on p "Product is a mix of cards - a total grab bag - great for all starters/beginner …" at bounding box center [432, 154] width 278 height 63
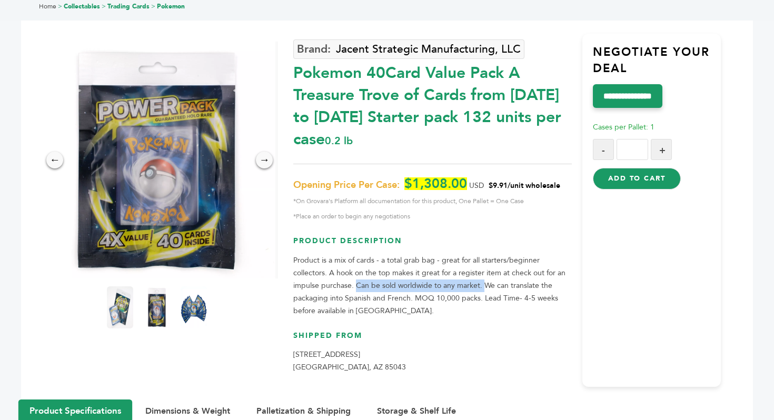
scroll to position [0, 0]
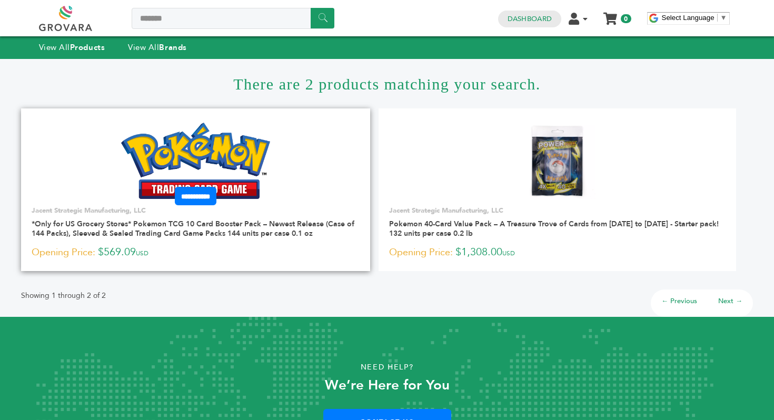
click at [244, 149] on img at bounding box center [195, 161] width 149 height 76
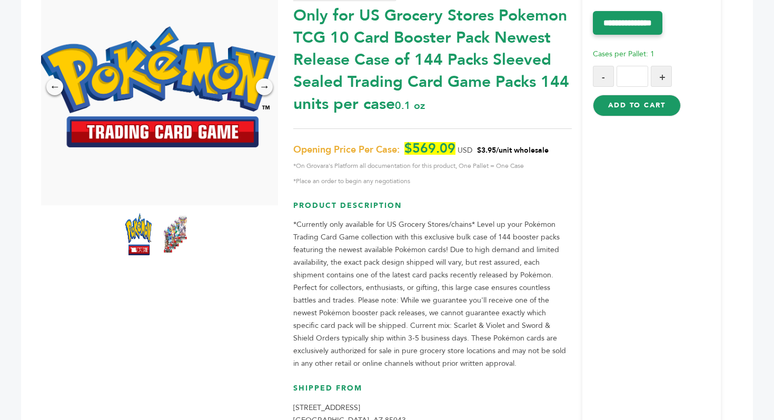
scroll to position [160, 0]
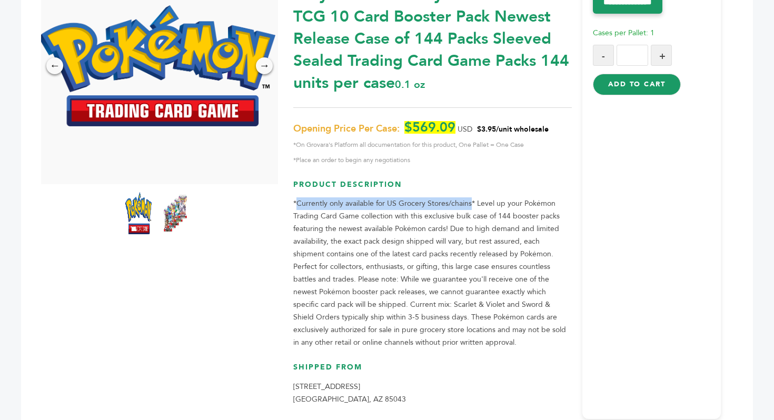
drag, startPoint x: 296, startPoint y: 200, endPoint x: 472, endPoint y: 202, distance: 176.5
click at [472, 202] on p "*Currently only available for US Grocery Stores/chains* Level up your Pokémon T…" at bounding box center [432, 274] width 278 height 152
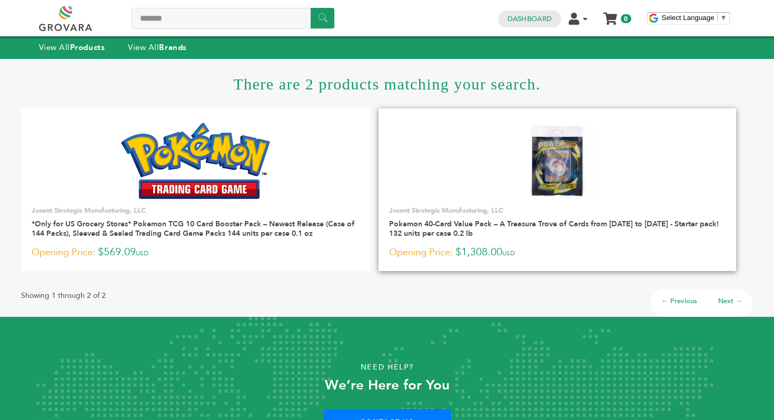
click at [550, 192] on img at bounding box center [557, 161] width 76 height 76
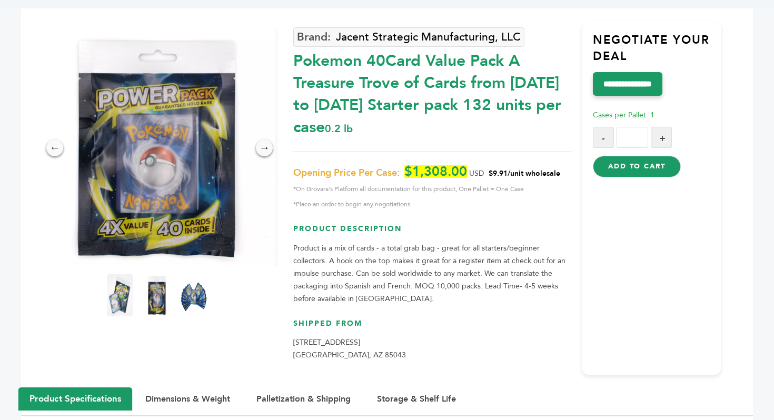
scroll to position [95, 0]
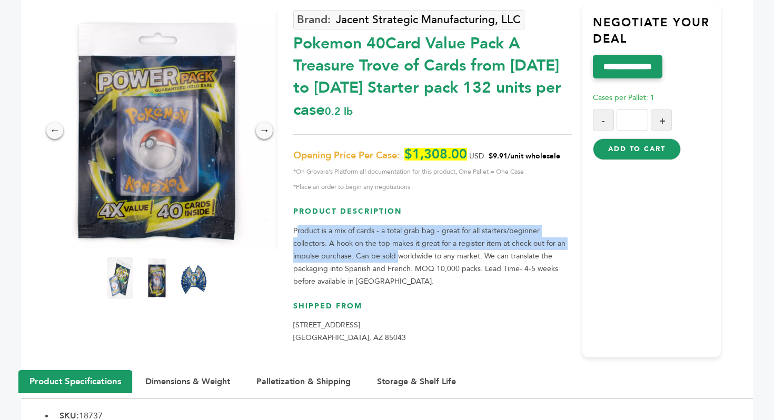
drag, startPoint x: 296, startPoint y: 231, endPoint x: 391, endPoint y: 272, distance: 103.6
click at [392, 265] on p "Product is a mix of cards - a total grab bag - great for all starters/beginner …" at bounding box center [432, 256] width 278 height 63
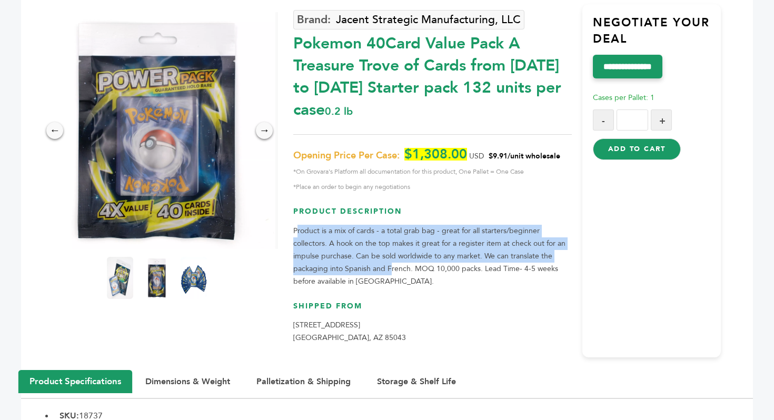
click at [391, 272] on p "Product is a mix of cards - a total grab bag - great for all starters/beginner …" at bounding box center [432, 256] width 278 height 63
drag, startPoint x: 391, startPoint y: 272, endPoint x: 334, endPoint y: 233, distance: 68.5
click at [334, 233] on p "Product is a mix of cards - a total grab bag - great for all starters/beginner …" at bounding box center [432, 256] width 278 height 63
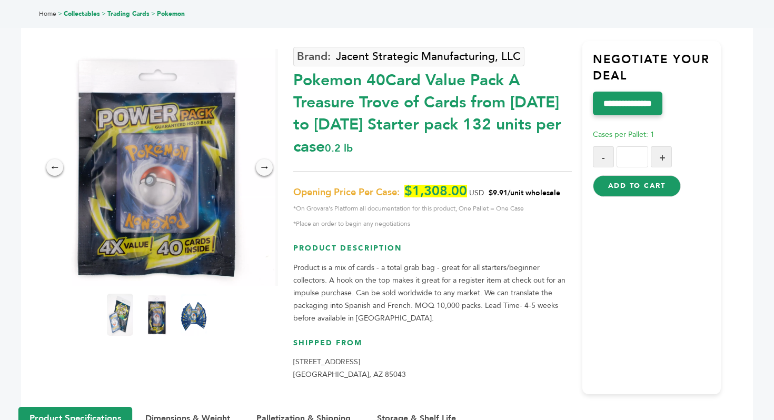
scroll to position [58, 0]
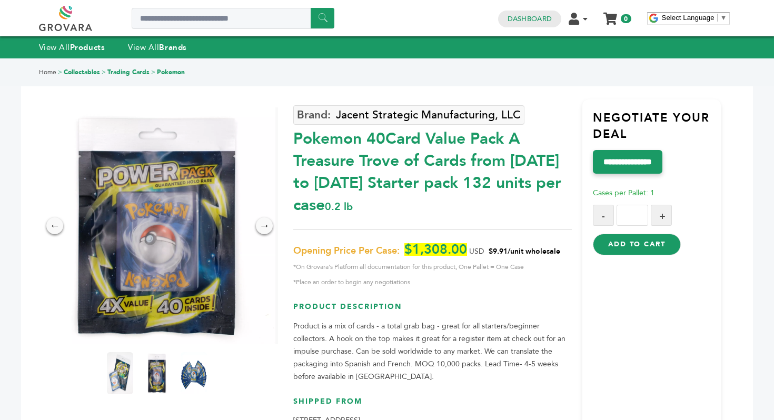
click at [90, 19] on link at bounding box center [77, 18] width 77 height 25
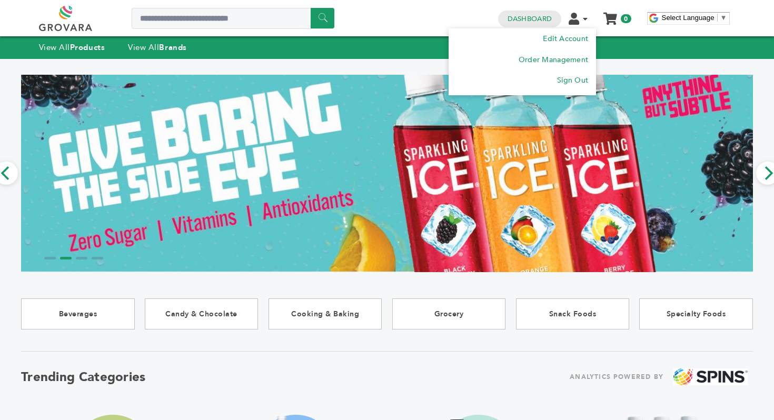
click at [577, 19] on icon at bounding box center [574, 19] width 11 height 12
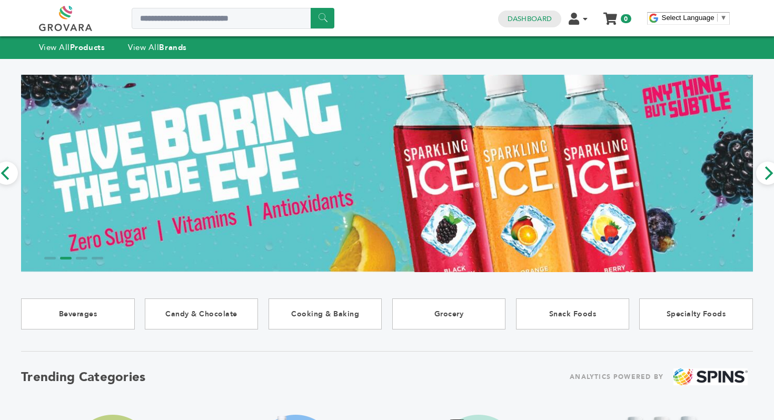
click at [74, 23] on link at bounding box center [77, 18] width 77 height 25
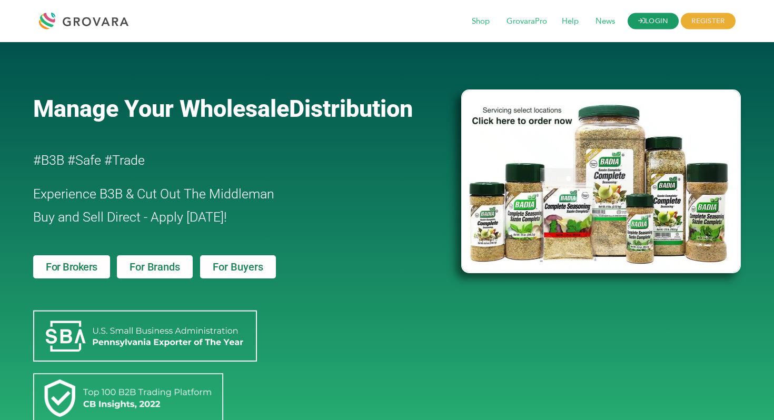
click at [664, 16] on link "LOGIN" at bounding box center [654, 21] width 52 height 16
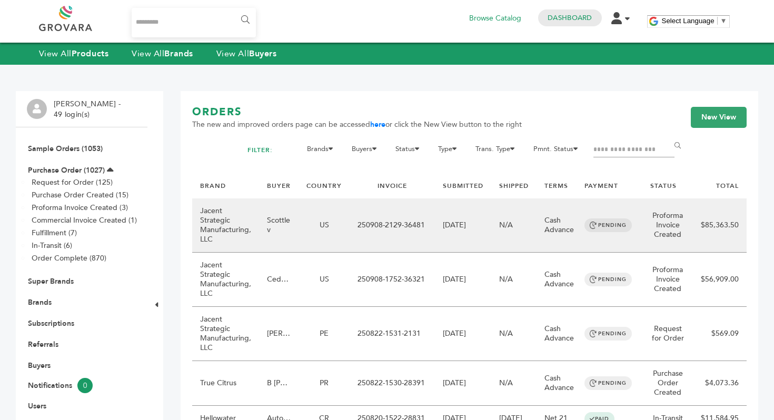
click at [264, 235] on td "Scottlev" at bounding box center [279, 226] width 40 height 54
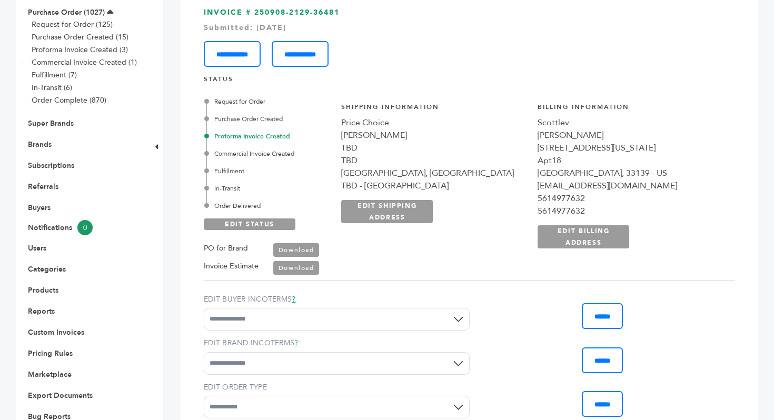
scroll to position [207, 0]
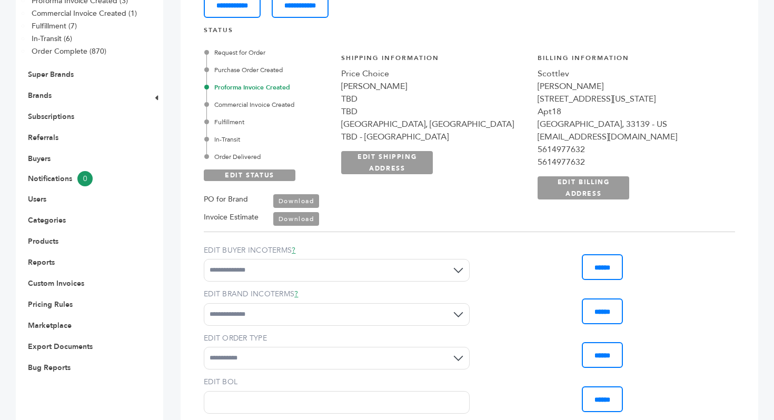
click at [296, 203] on link "Download" at bounding box center [296, 201] width 46 height 14
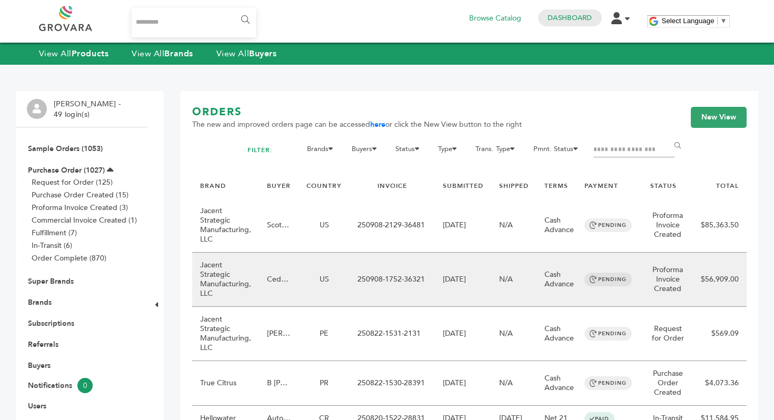
click at [213, 283] on td "Jacent Strategic Manufacturing, LLC" at bounding box center [225, 280] width 67 height 54
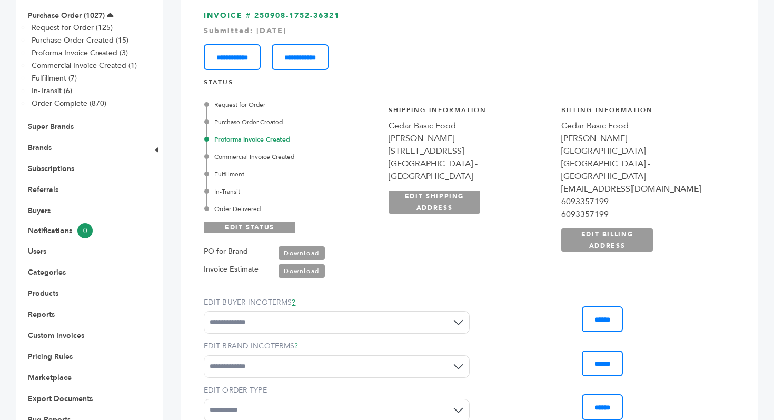
scroll to position [214, 0]
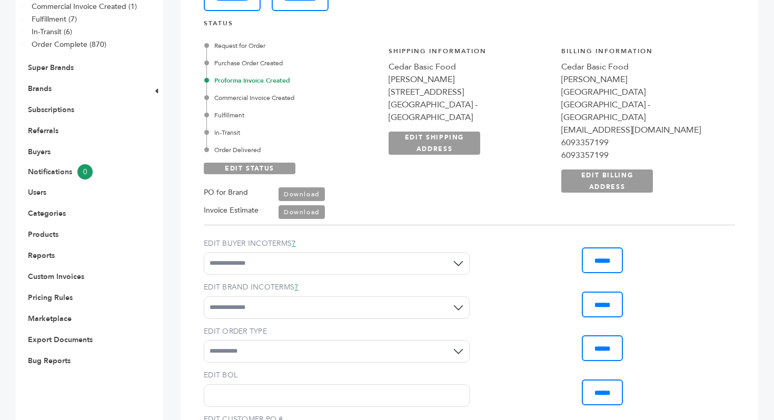
click at [287, 191] on link "Download" at bounding box center [302, 195] width 46 height 14
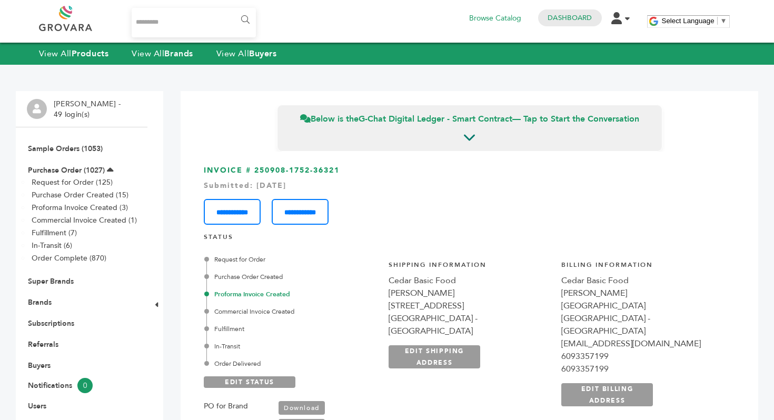
scroll to position [4, 0]
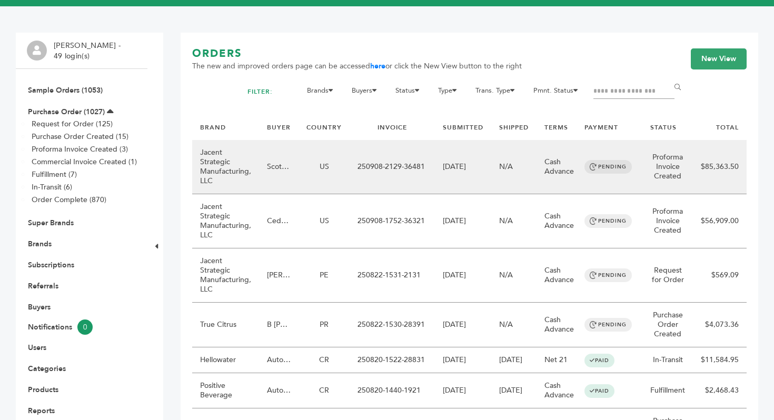
scroll to position [59, 0]
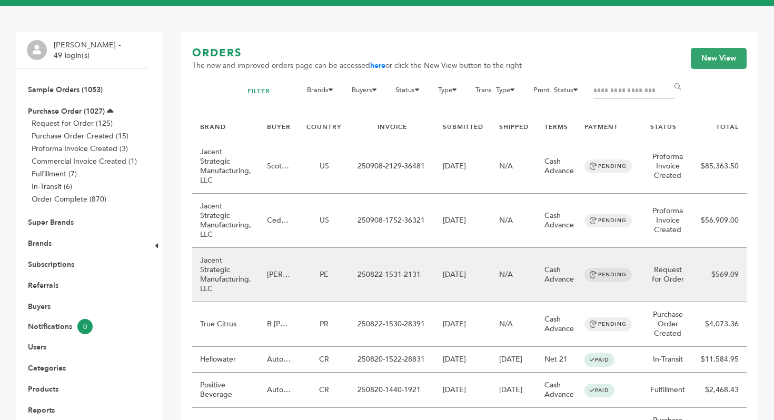
click at [235, 275] on td "Jacent Strategic Manufacturing, LLC" at bounding box center [225, 275] width 67 height 54
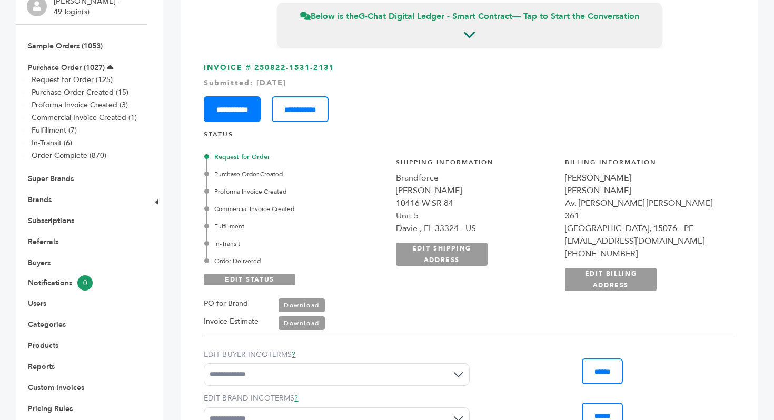
scroll to position [159, 0]
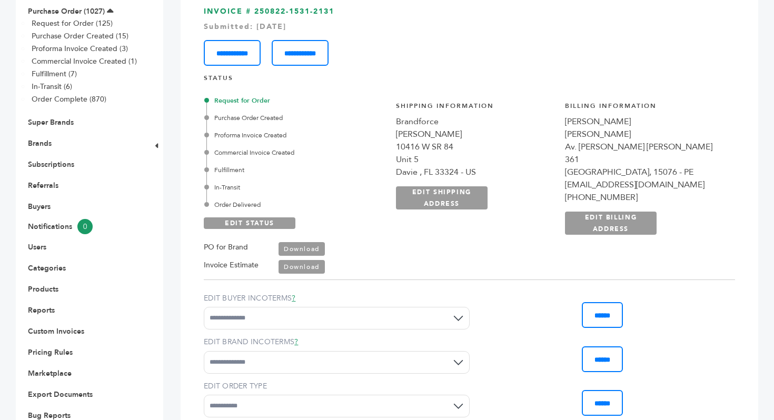
click at [296, 242] on link "Download" at bounding box center [302, 249] width 46 height 14
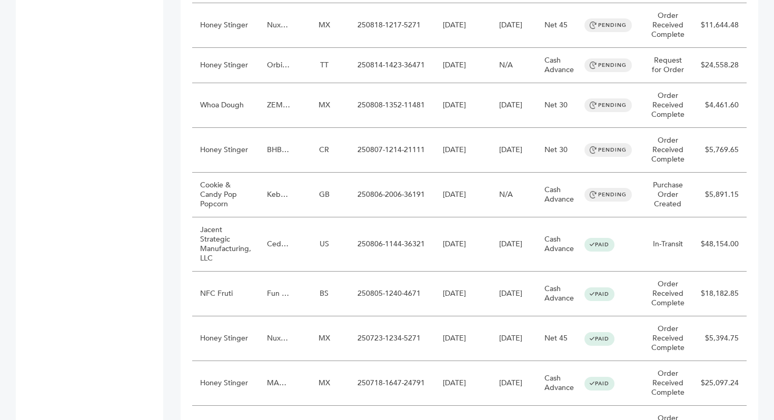
scroll to position [724, 0]
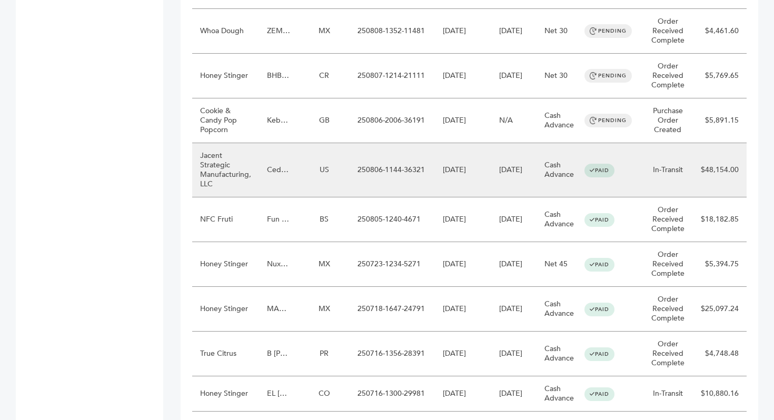
click at [224, 170] on td "Jacent Strategic Manufacturing, LLC" at bounding box center [225, 170] width 67 height 54
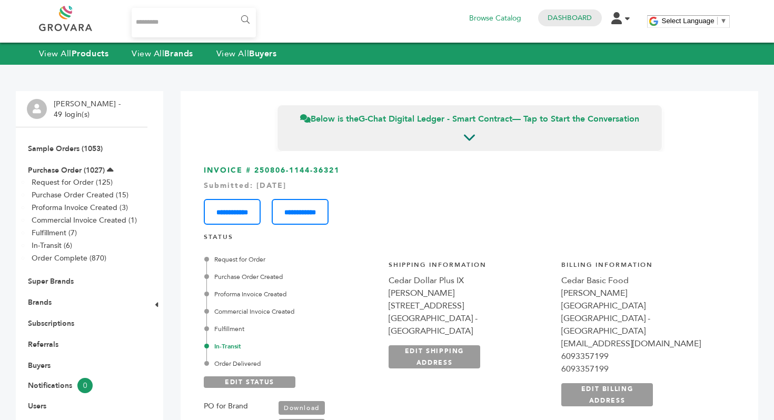
click at [61, 29] on link at bounding box center [77, 18] width 77 height 25
